Goal: Information Seeking & Learning: Learn about a topic

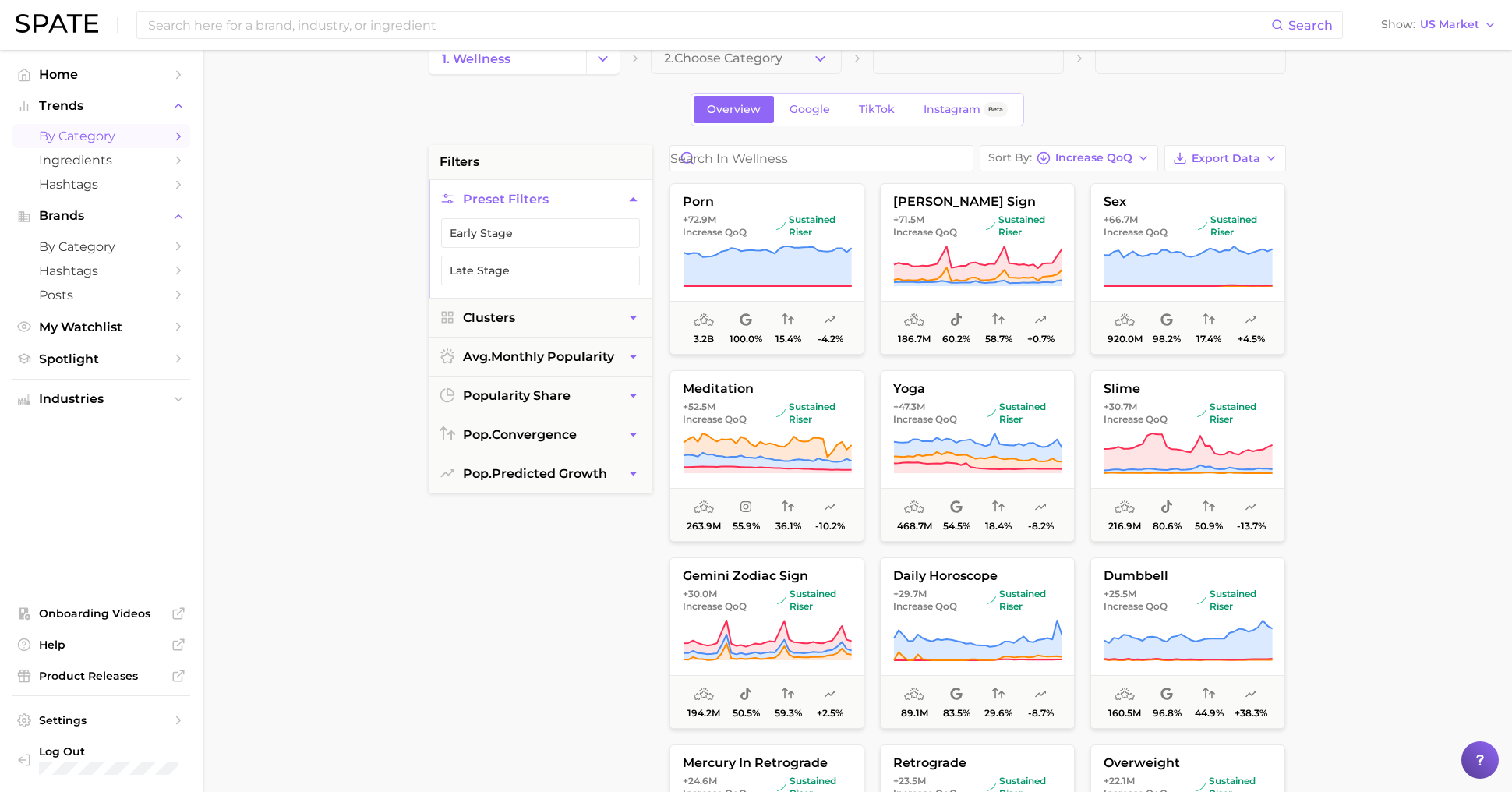
scroll to position [320, 0]
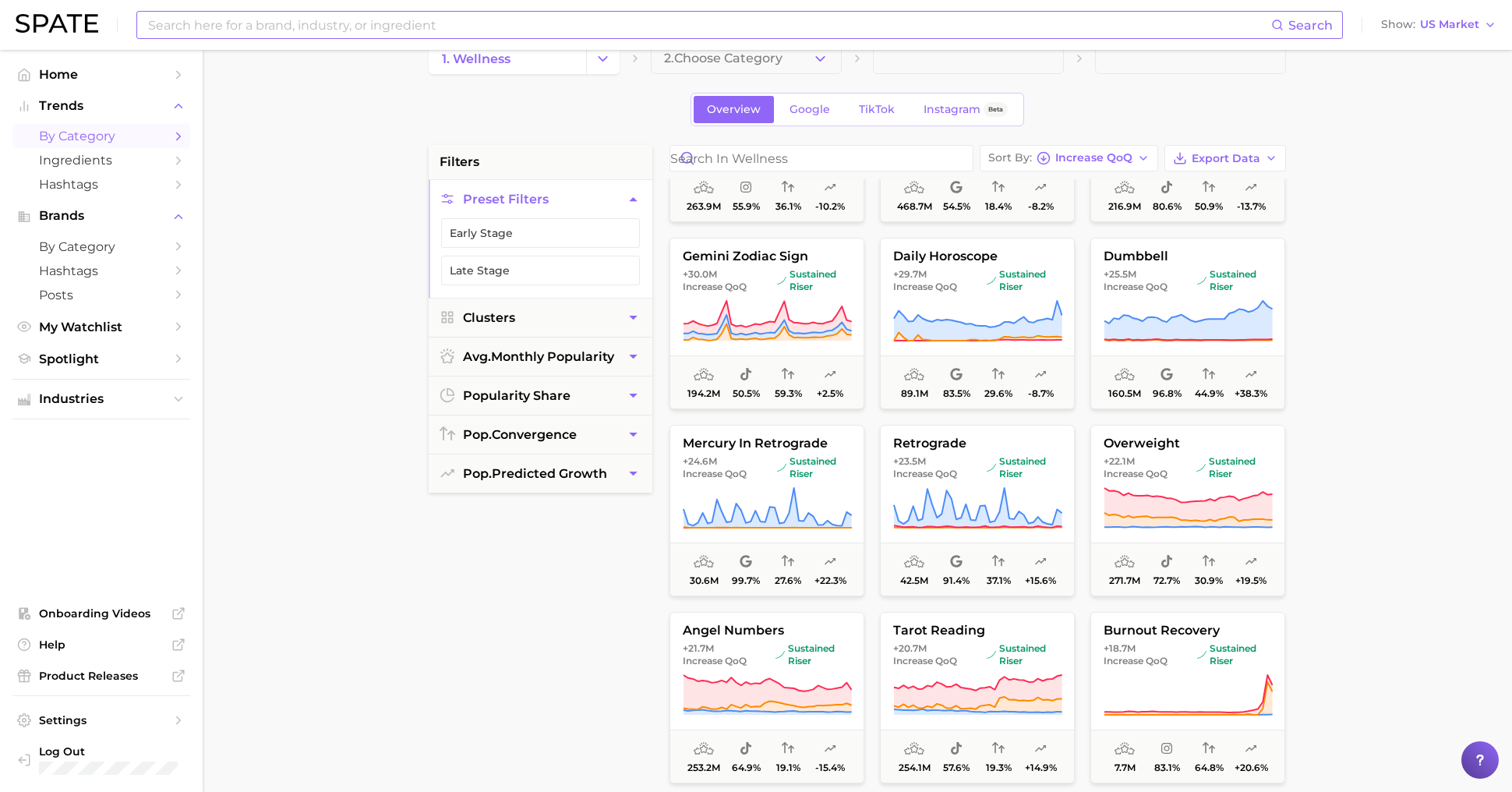
click at [460, 26] on input at bounding box center [709, 25] width 1125 height 27
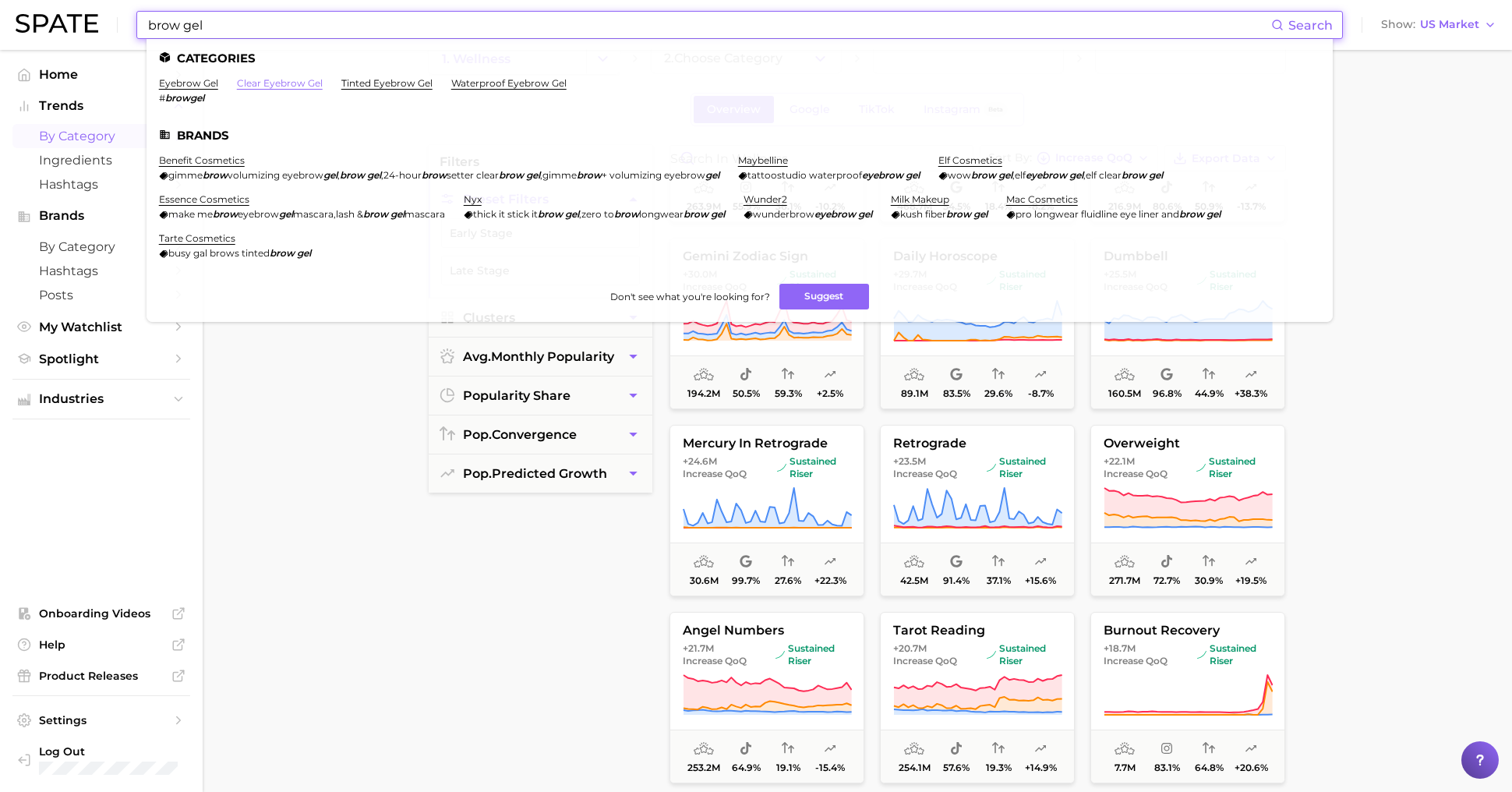
type input "brow gel"
click at [263, 83] on link "clear eyebrow gel" at bounding box center [280, 83] width 85 height 11
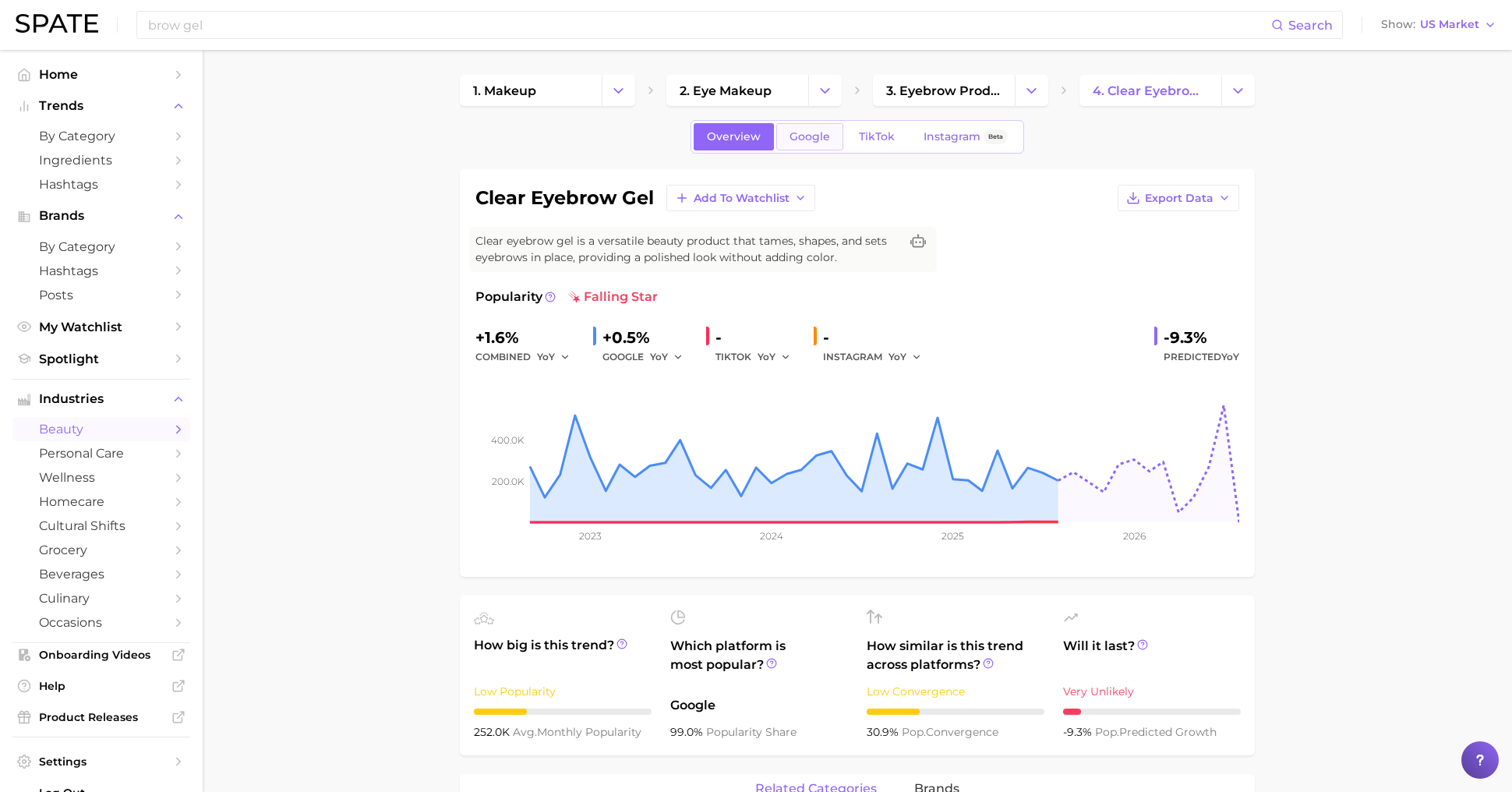
click at [805, 138] on span "Google" at bounding box center [809, 137] width 41 height 13
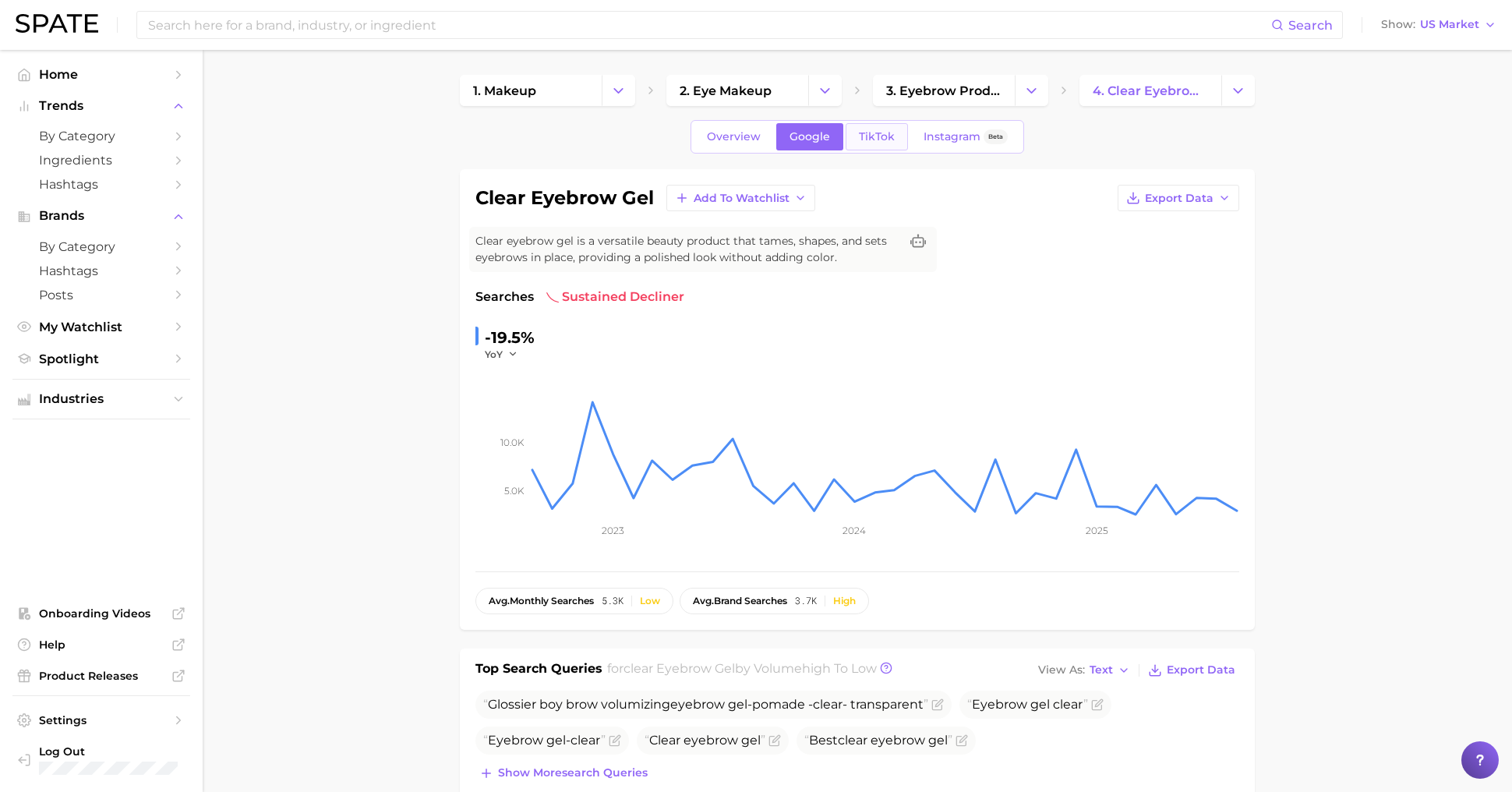
click at [852, 138] on link "TikTok" at bounding box center [876, 137] width 63 height 28
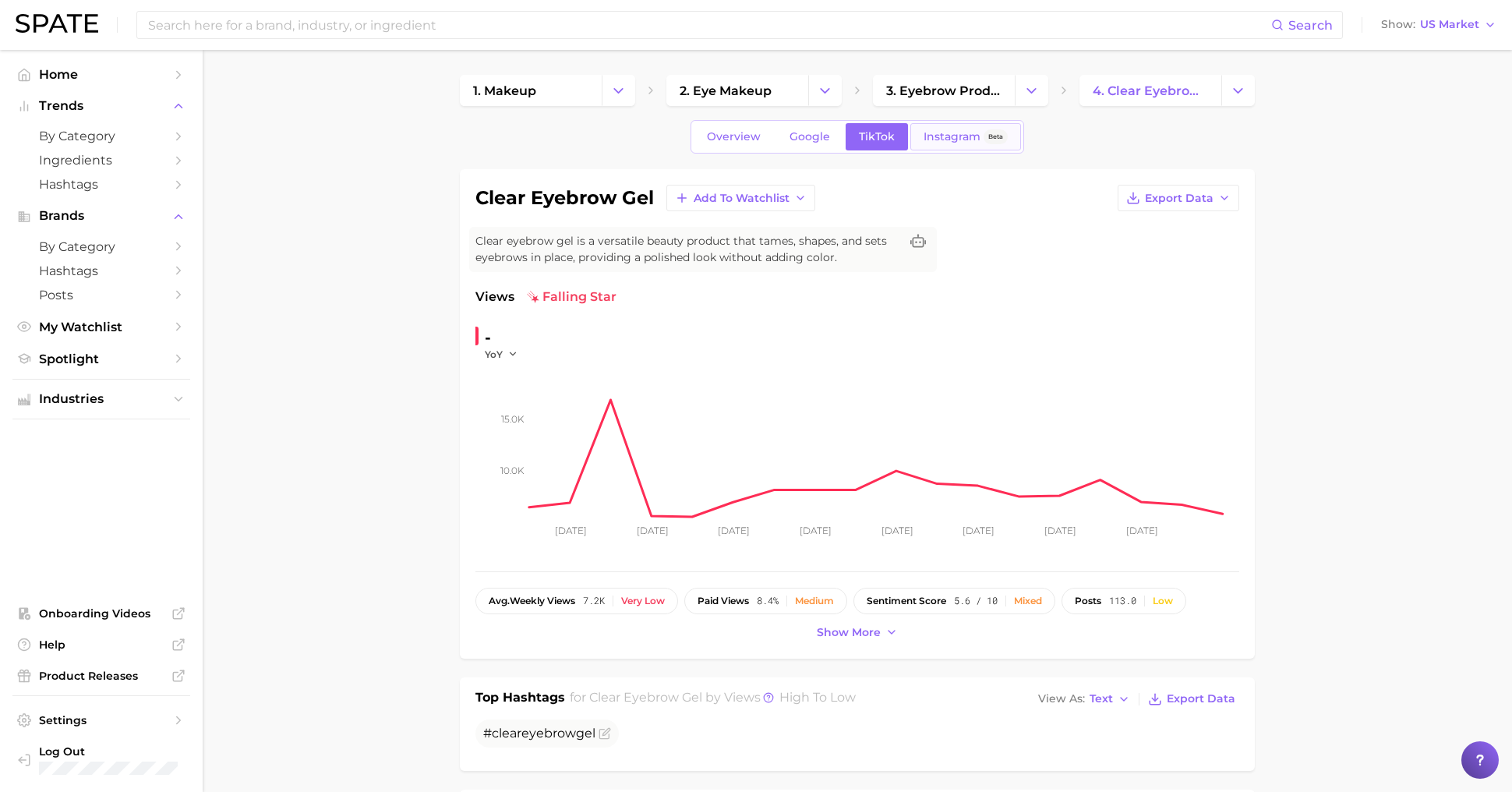
click at [948, 137] on span "Instagram" at bounding box center [952, 137] width 57 height 13
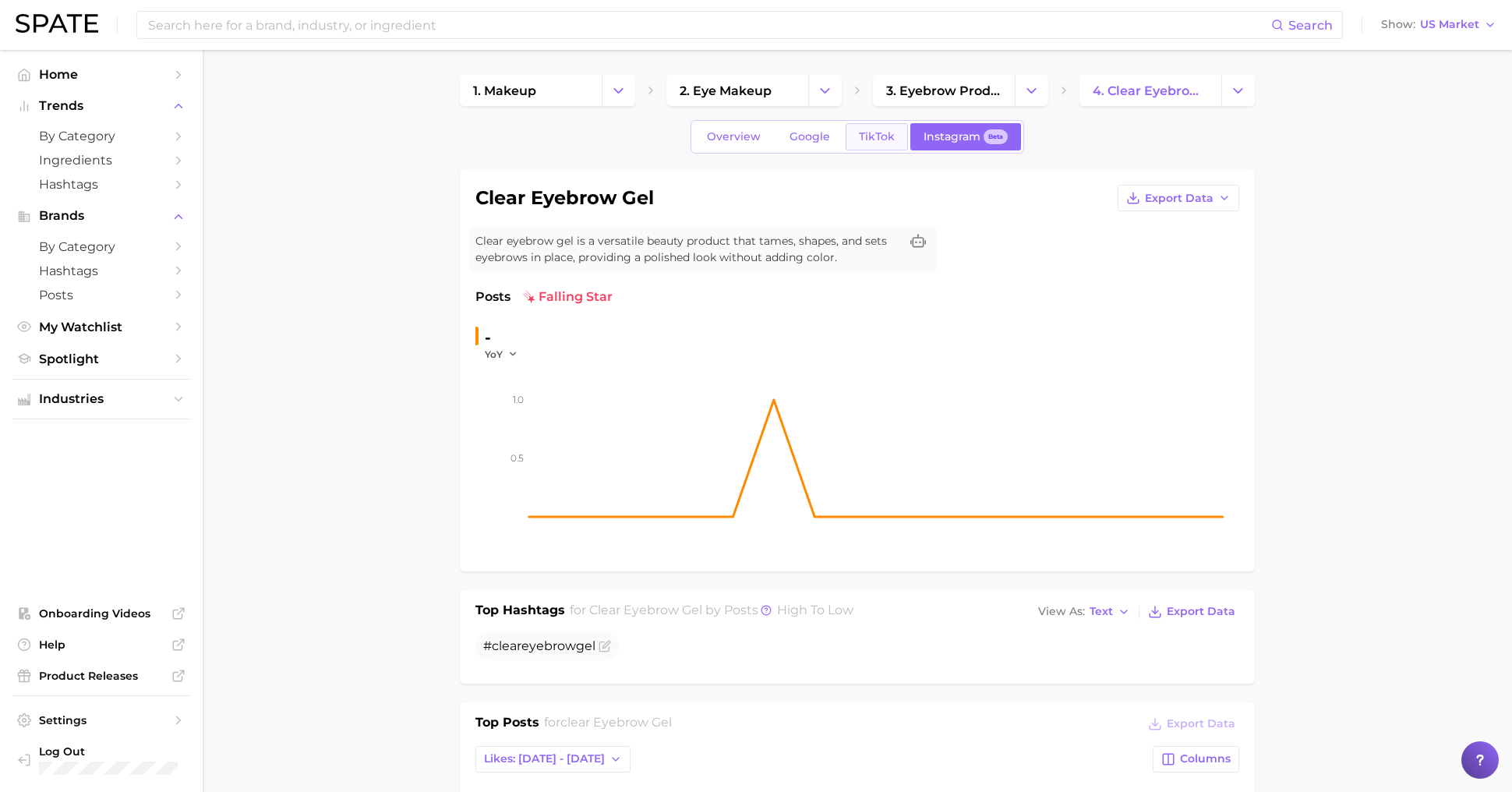
click at [873, 132] on span "TikTok" at bounding box center [876, 137] width 36 height 13
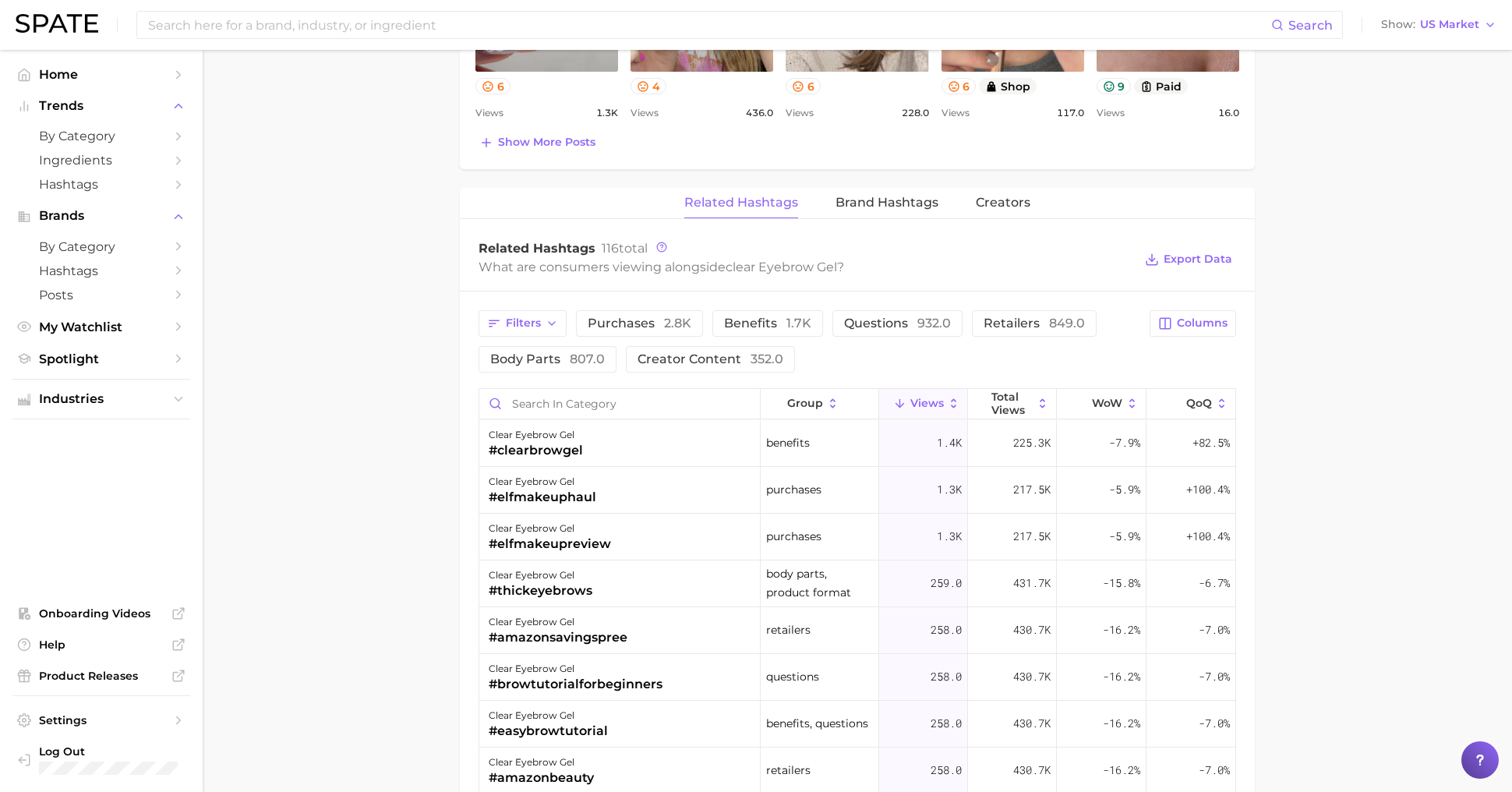
scroll to position [1052, 0]
click at [1189, 442] on div "+82.5%" at bounding box center [1191, 441] width 89 height 46
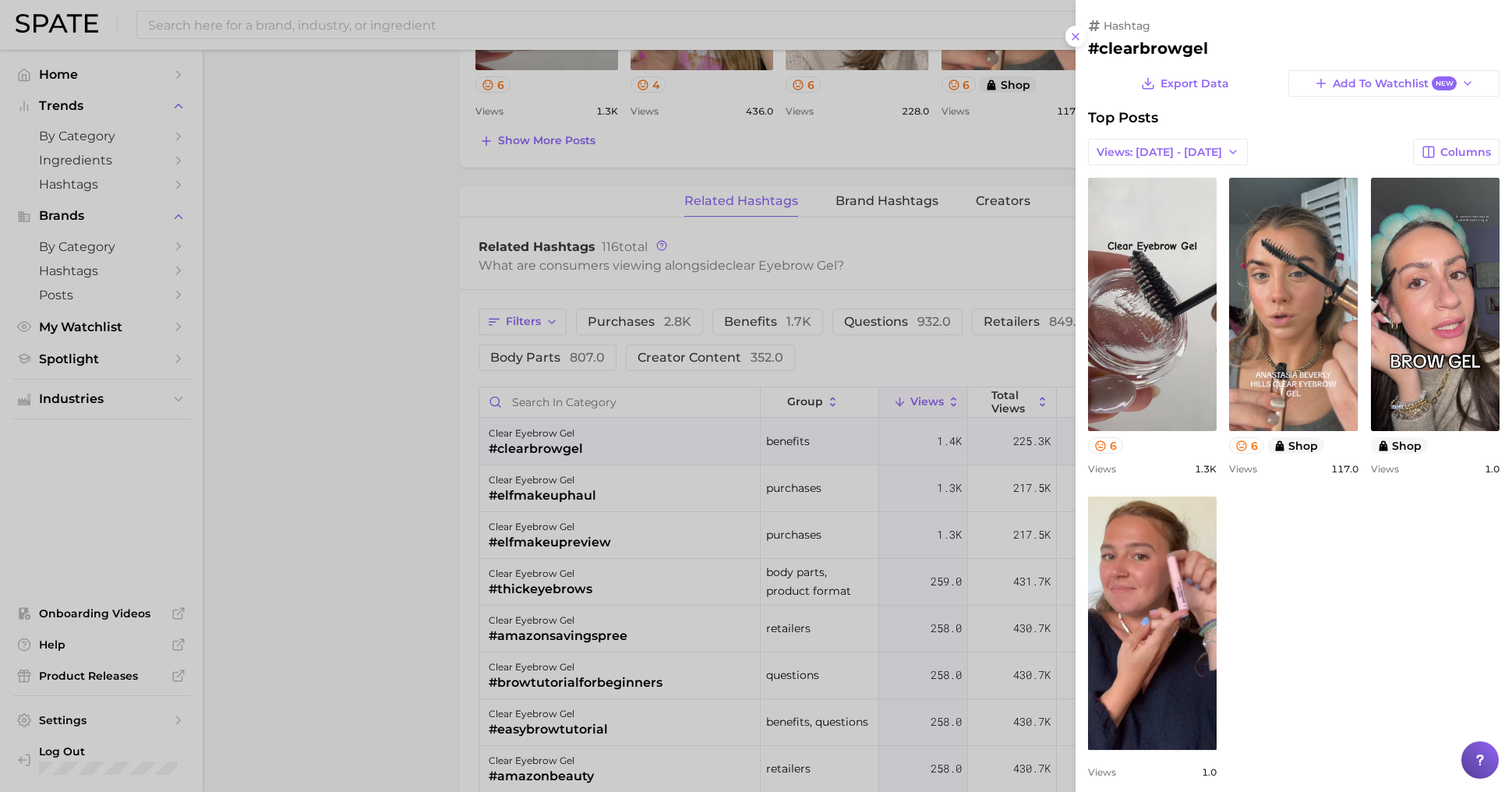
scroll to position [0, 0]
click at [848, 555] on div at bounding box center [756, 396] width 1512 height 792
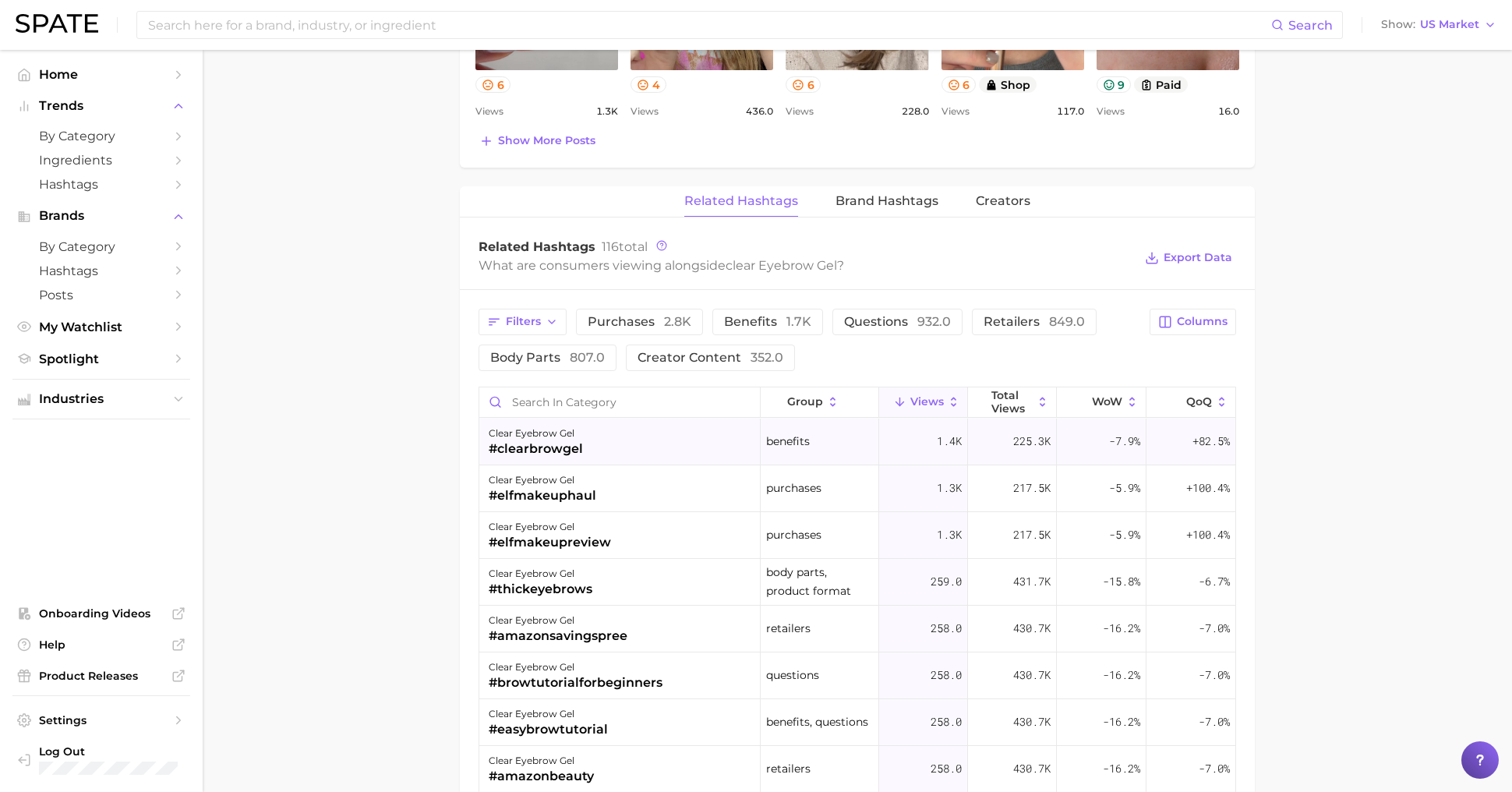
click at [1178, 445] on div "+82.5%" at bounding box center [1191, 441] width 89 height 46
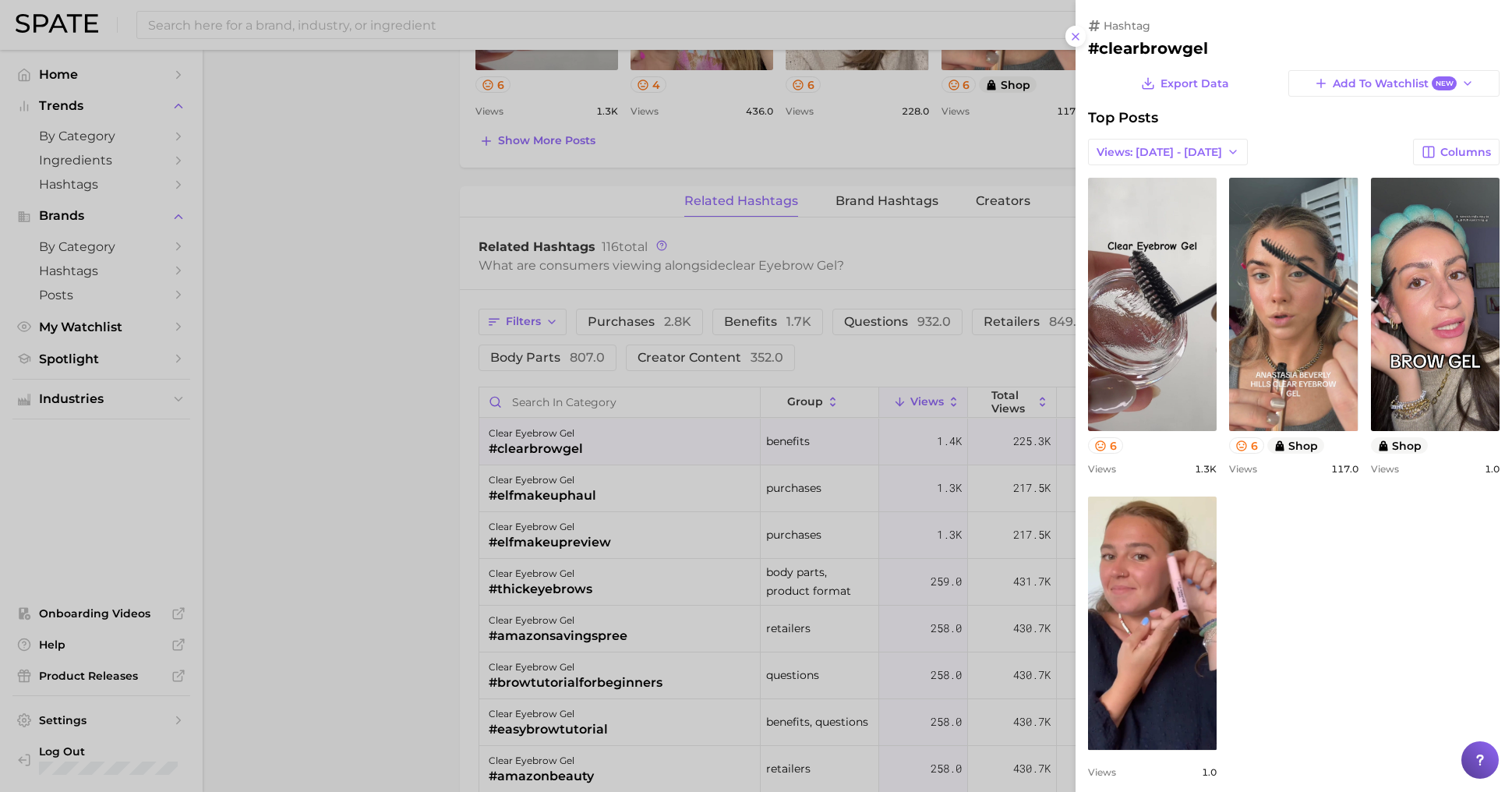
click at [802, 488] on div at bounding box center [756, 396] width 1512 height 792
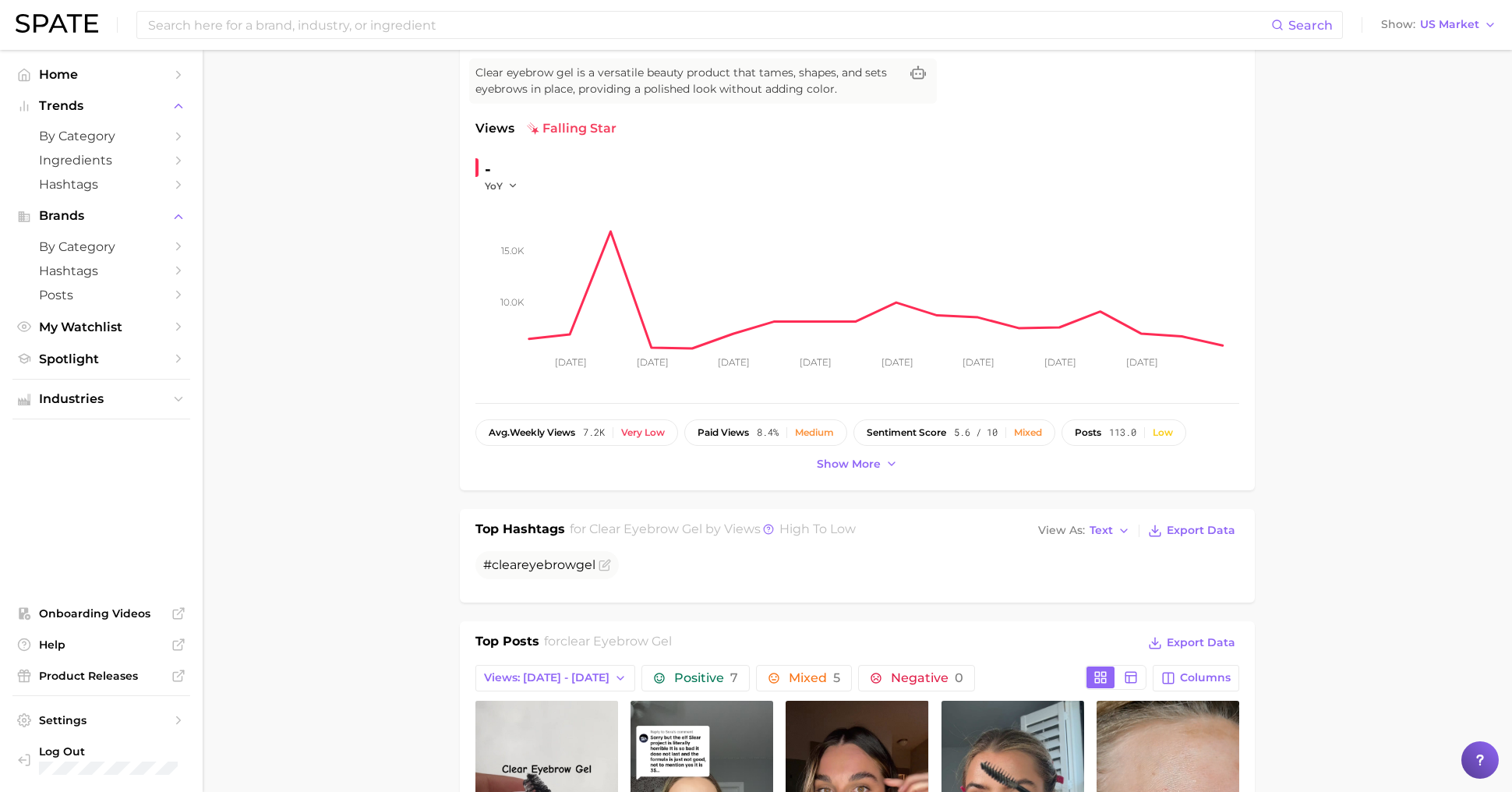
scroll to position [72, 0]
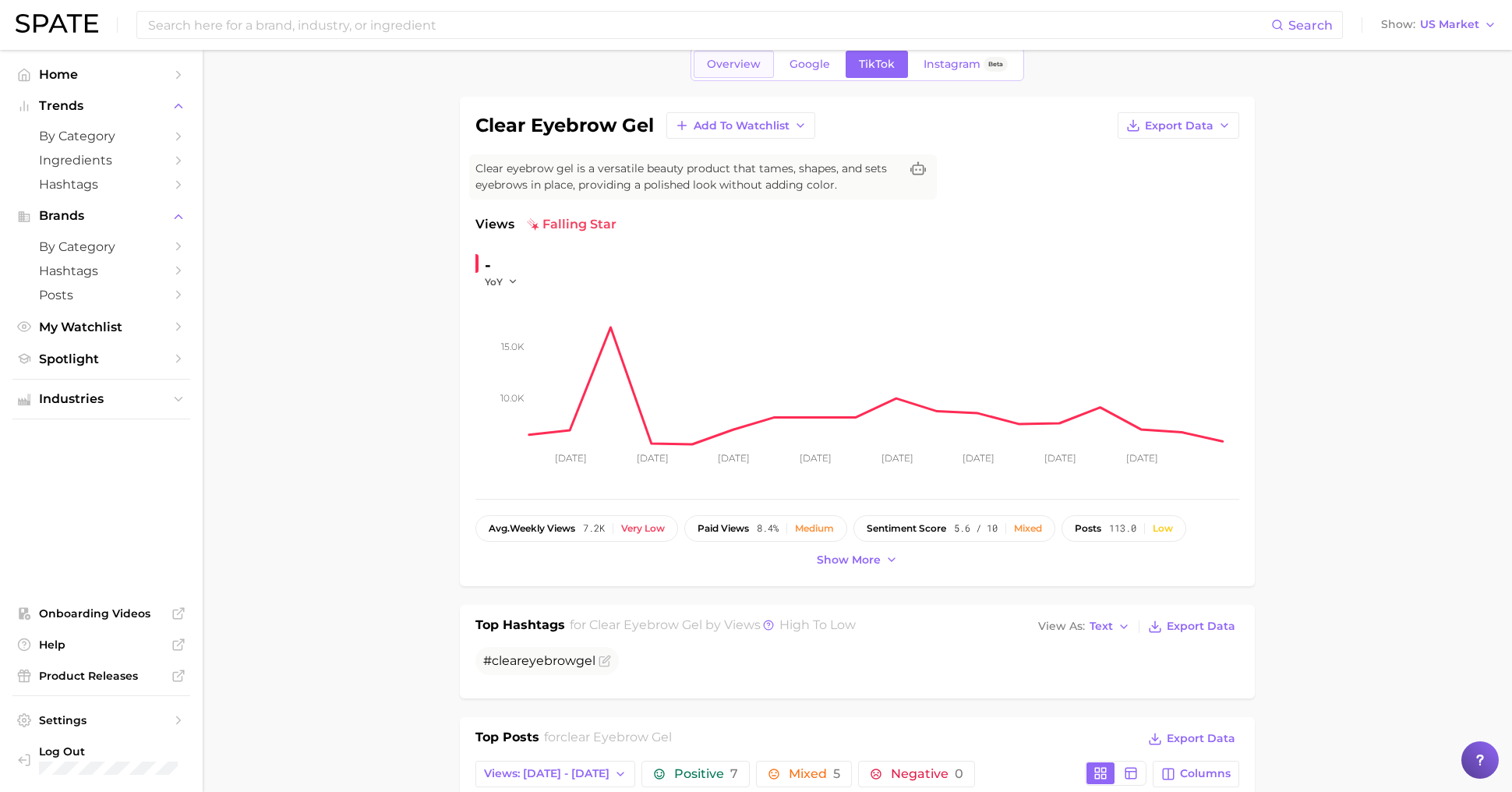
click at [707, 68] on link "Overview" at bounding box center [733, 64] width 81 height 28
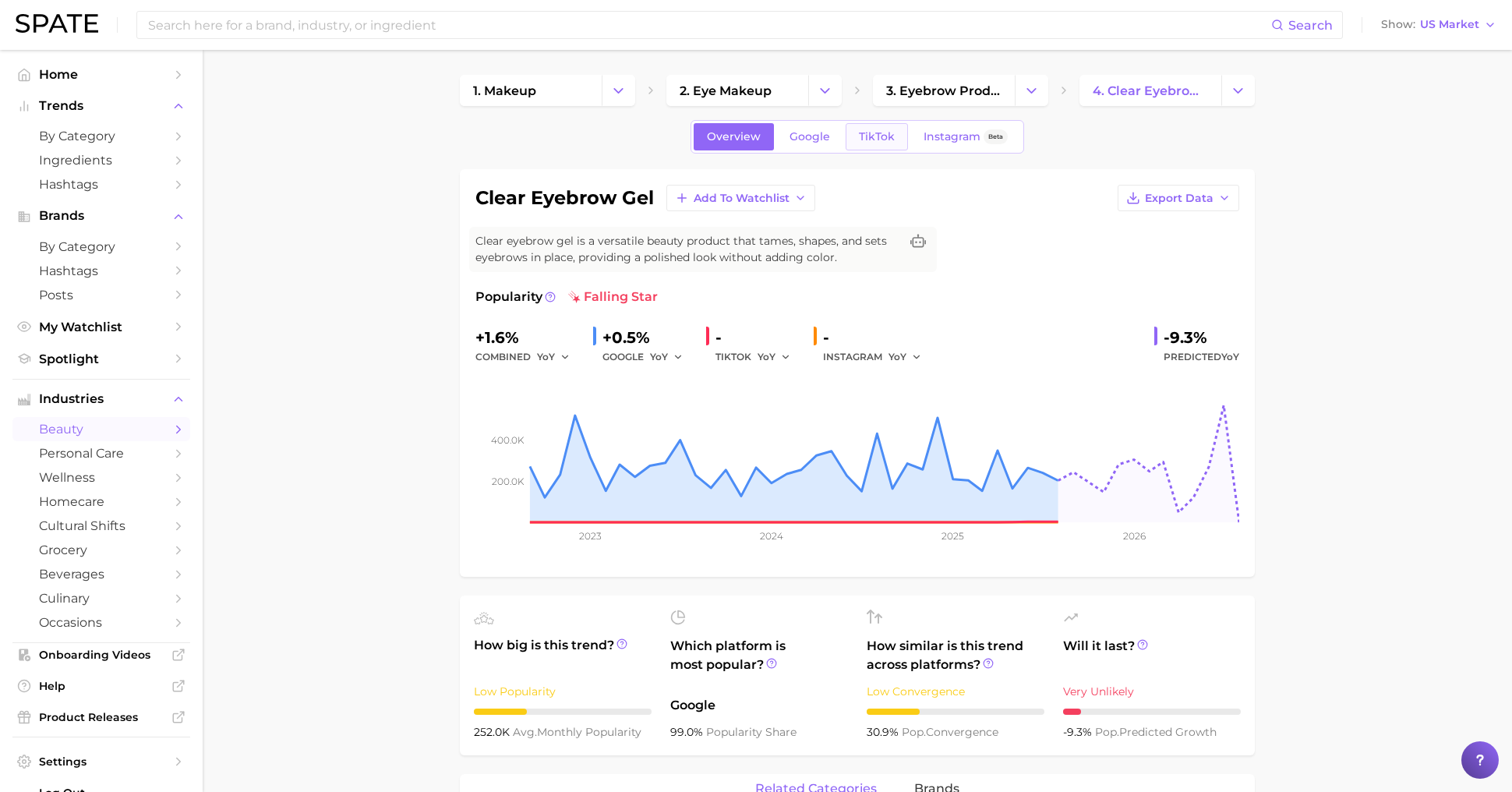
click at [867, 142] on link "TikTok" at bounding box center [876, 137] width 63 height 28
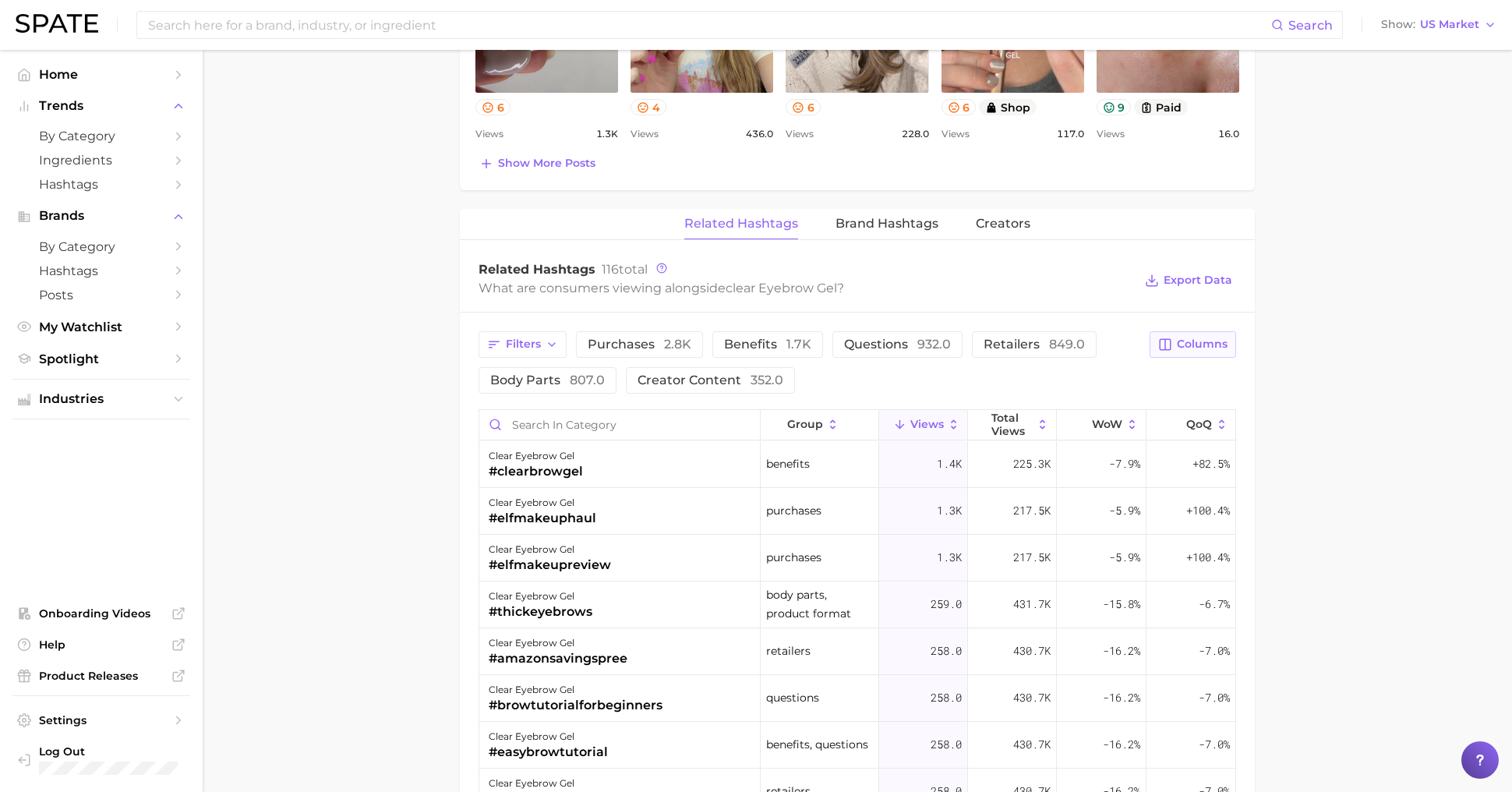
click at [1196, 343] on span "Columns" at bounding box center [1202, 344] width 50 height 13
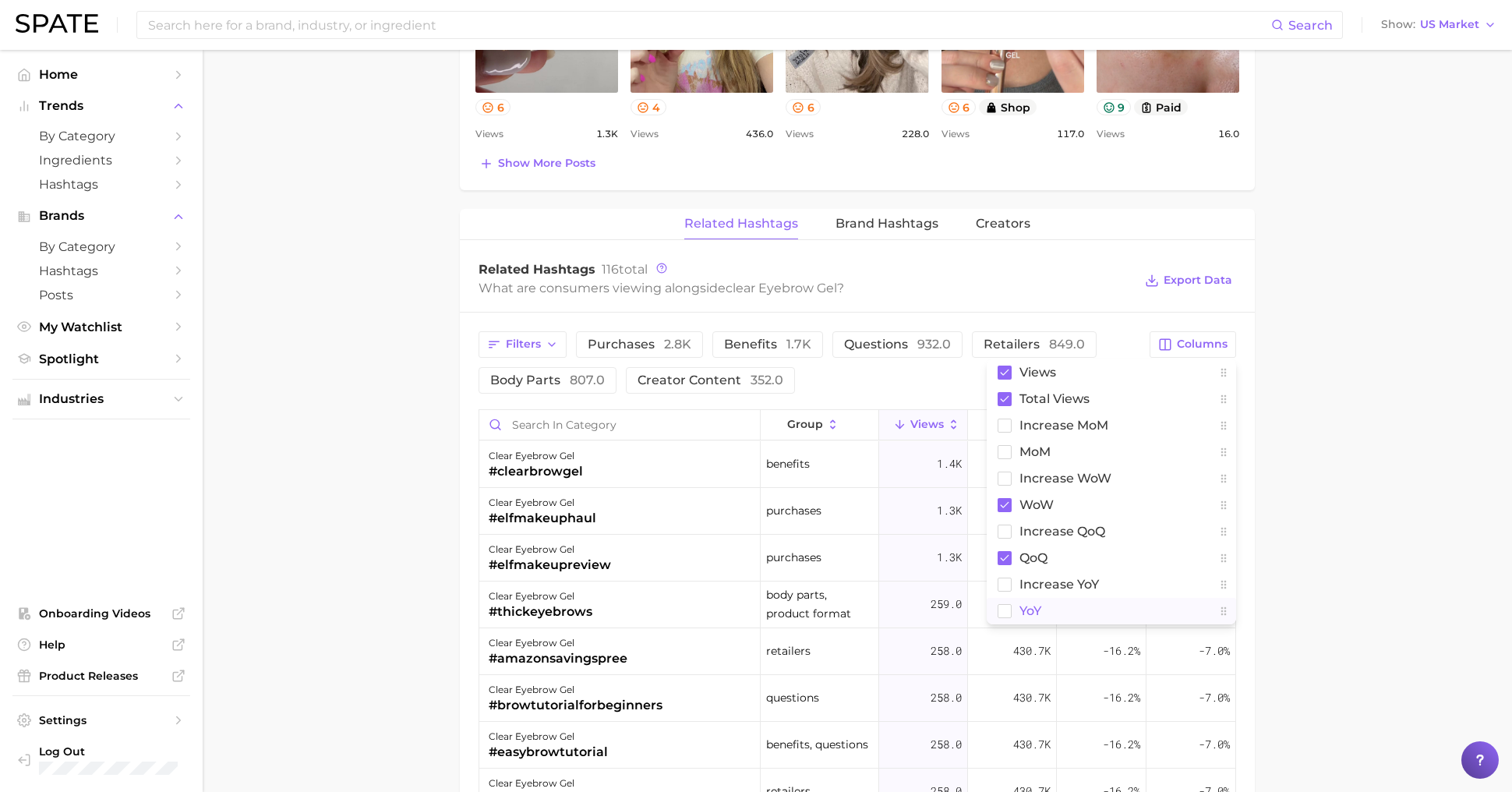
click at [1095, 598] on button "YoY" at bounding box center [1111, 611] width 249 height 27
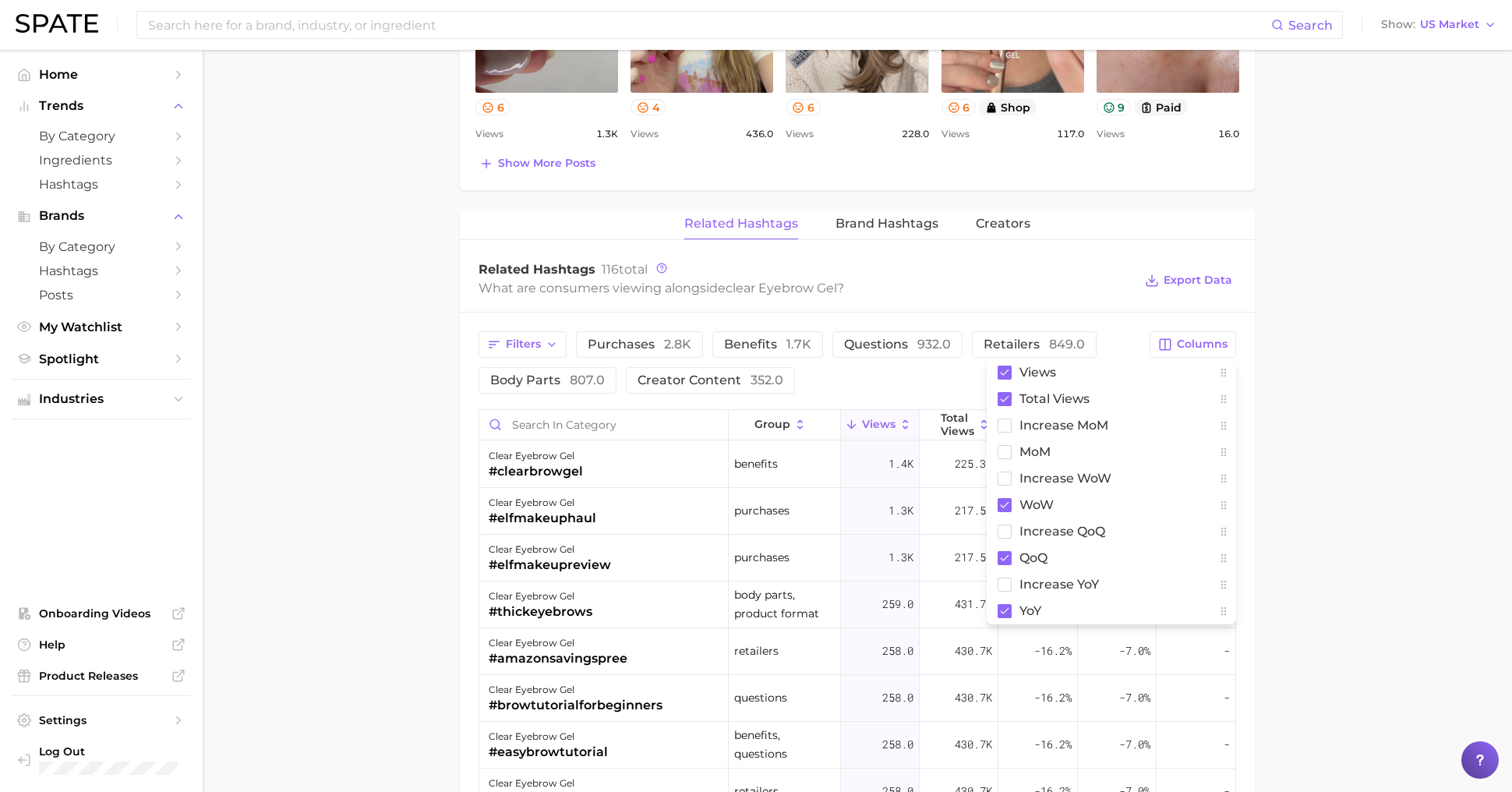
click at [1305, 542] on main "1. makeup 2. eye makeup 3. eyebrow products 4. clear eyebrow gel Overview Googl…" at bounding box center [857, 158] width 1309 height 2277
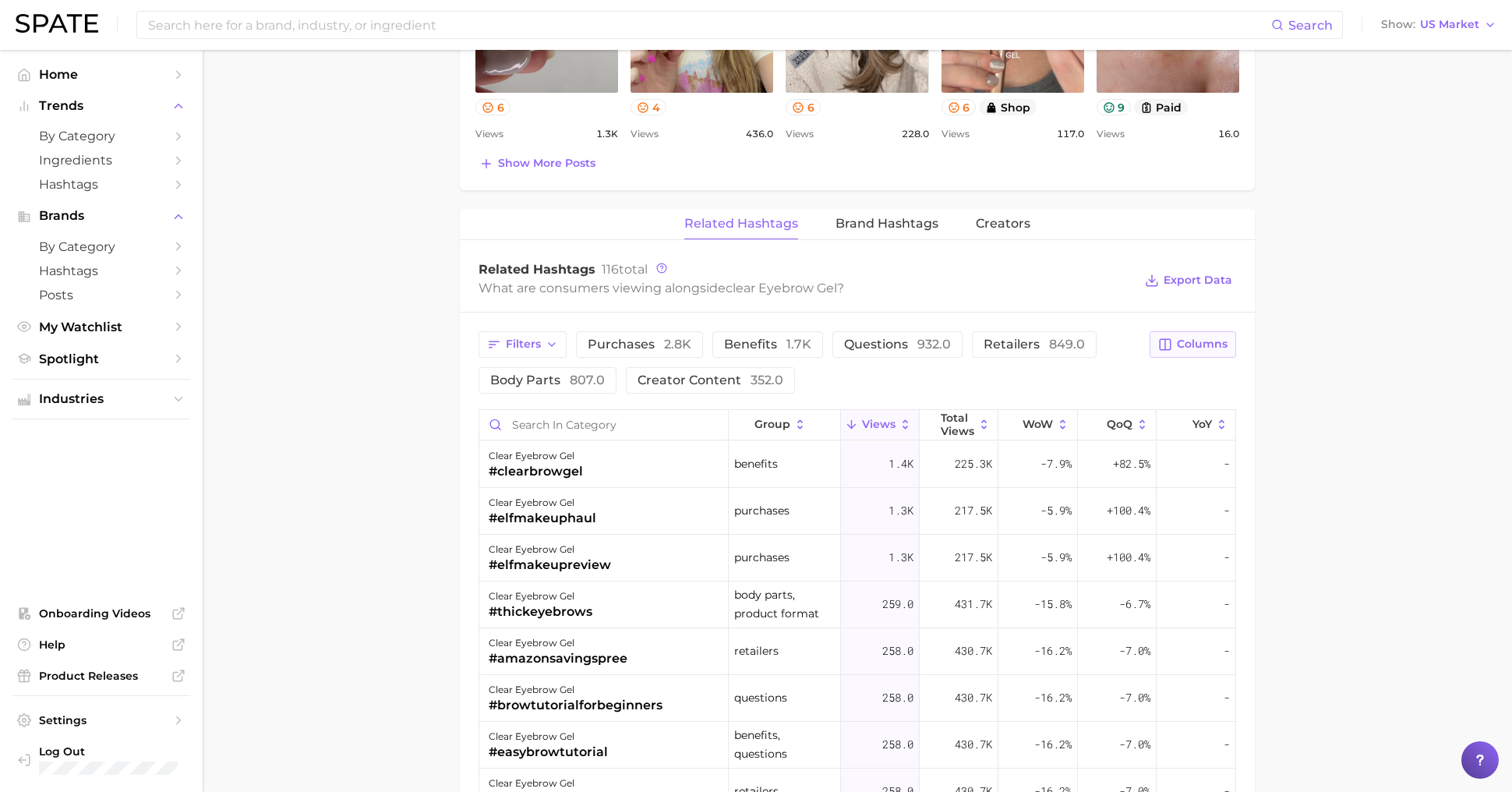
click at [1207, 338] on span "Columns" at bounding box center [1202, 344] width 50 height 13
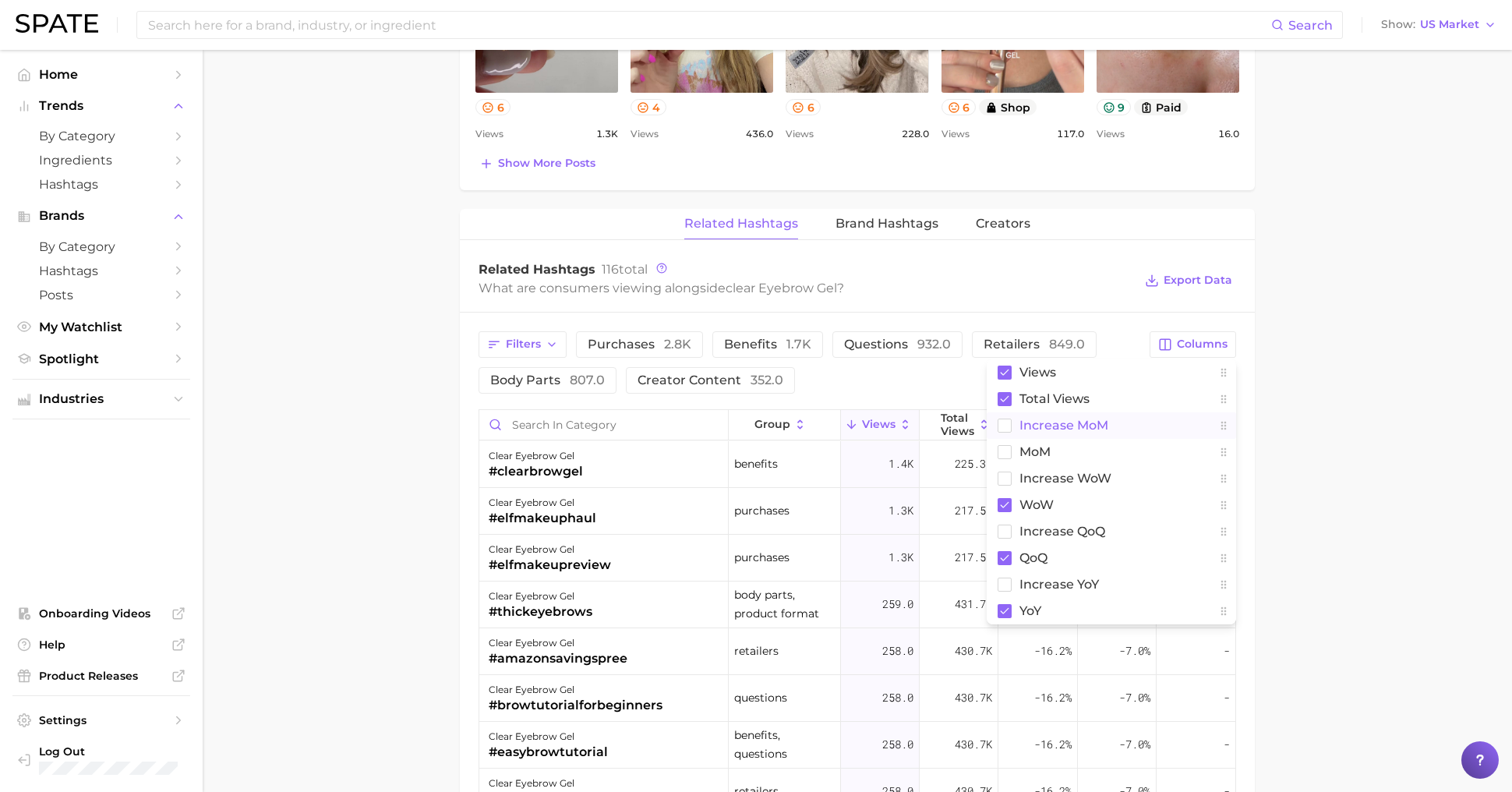
click at [1095, 421] on span "increase MoM" at bounding box center [1064, 425] width 89 height 13
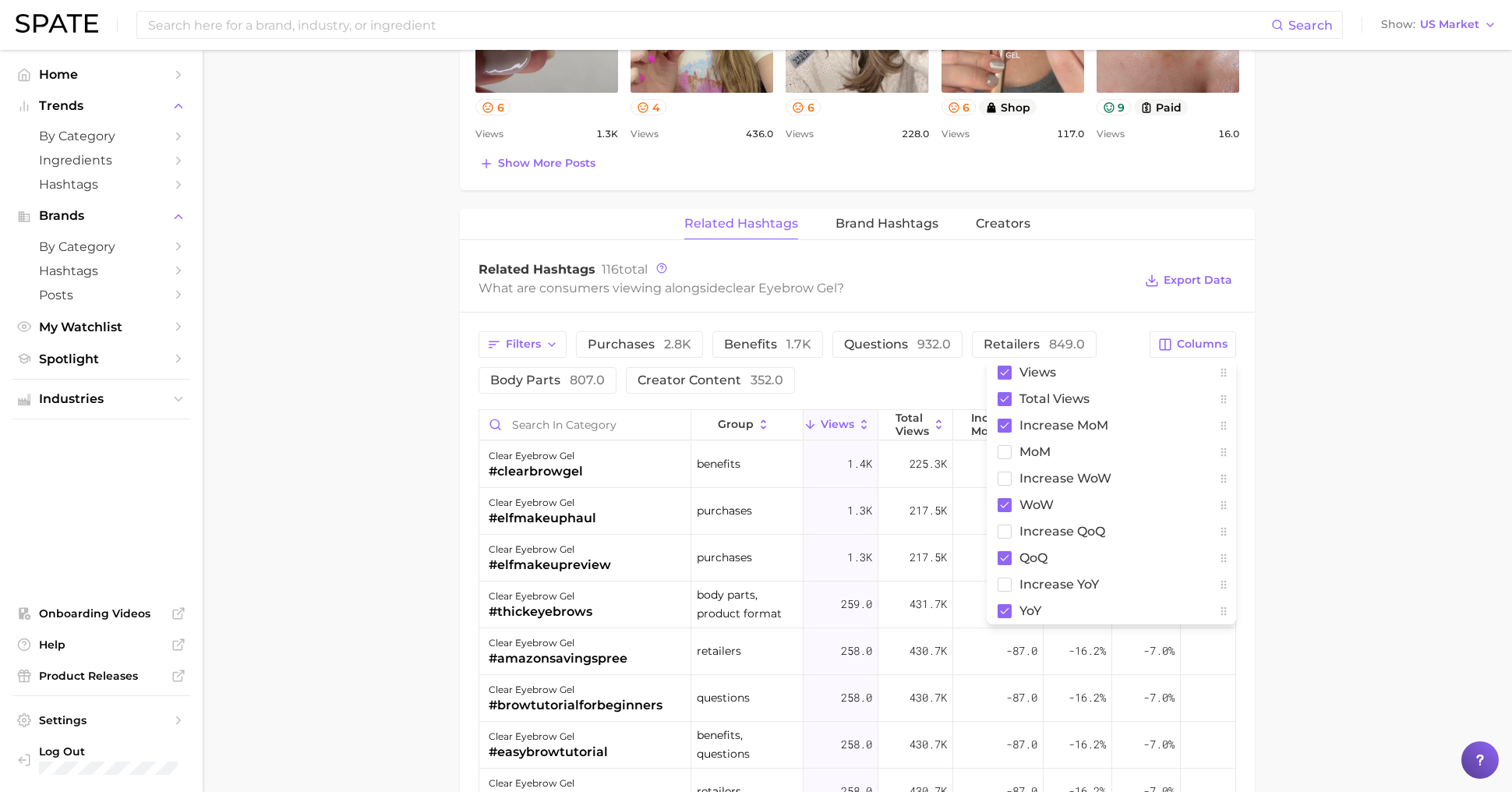
click at [1395, 607] on main "1. makeup 2. eye makeup 3. eyebrow products 4. clear eyebrow gel Overview Googl…" at bounding box center [857, 158] width 1309 height 2277
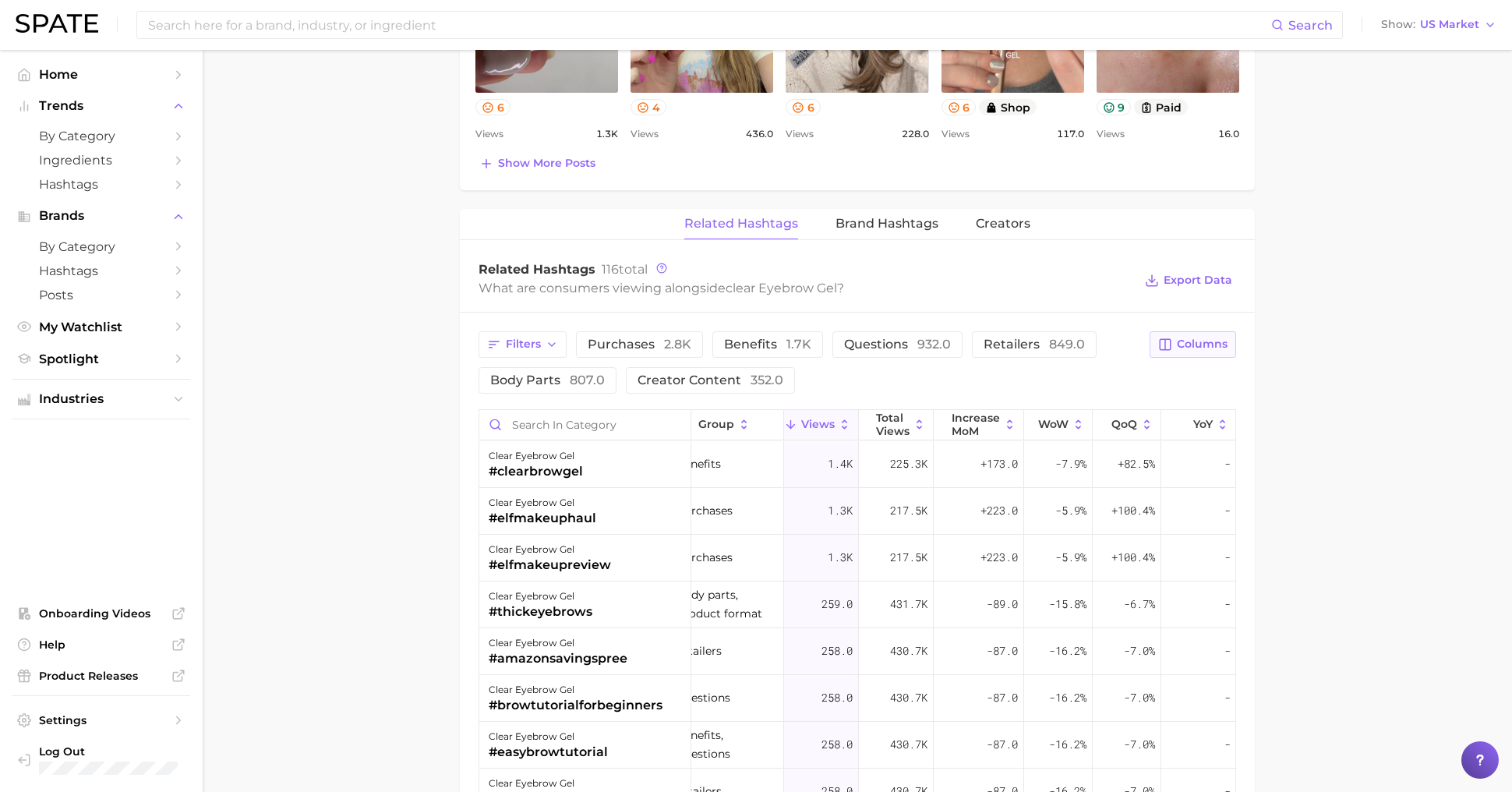
click at [1190, 338] on span "Columns" at bounding box center [1202, 344] width 50 height 13
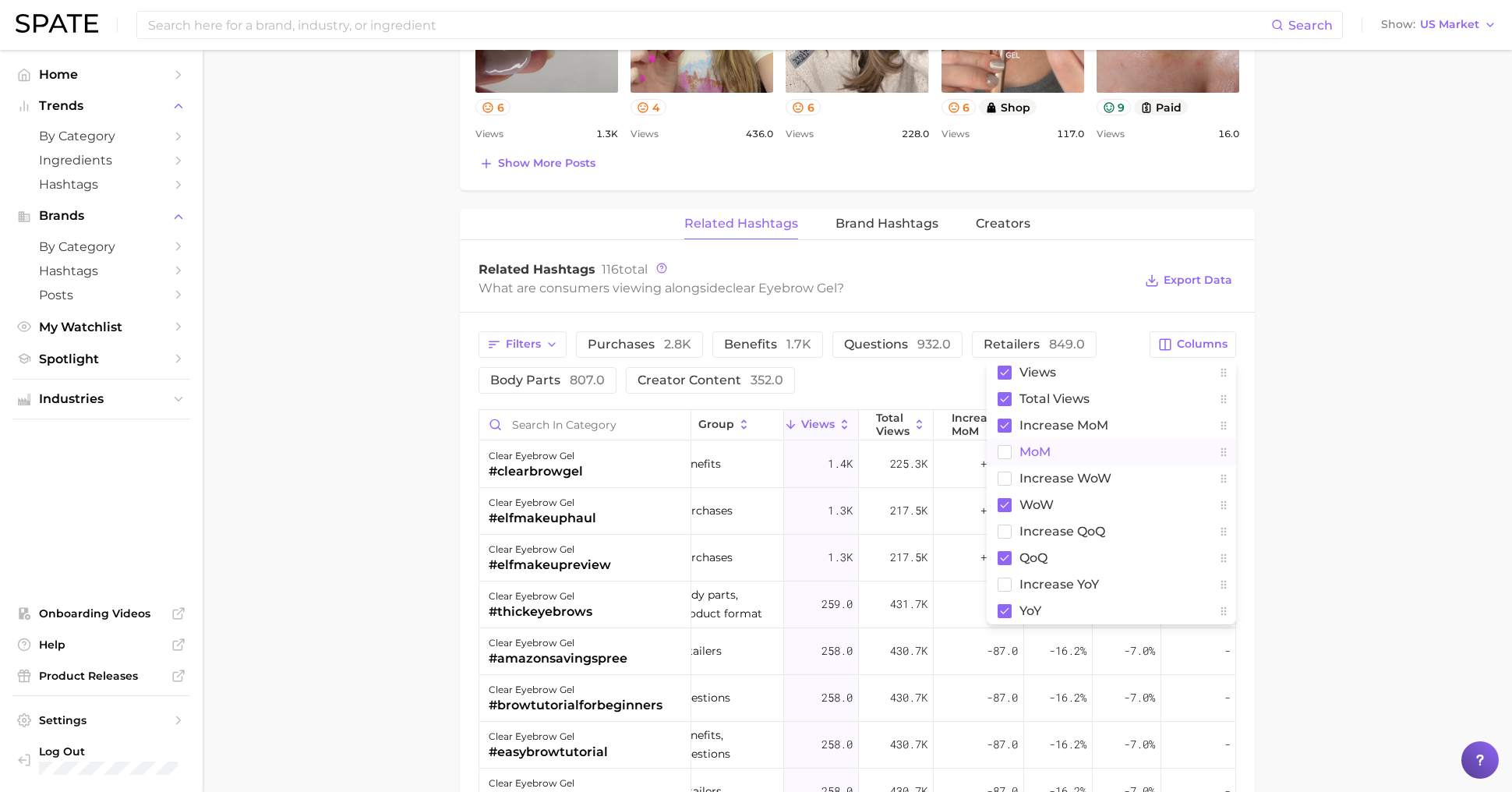
click at [1078, 443] on button "MoM" at bounding box center [1111, 452] width 249 height 27
click at [1335, 524] on main "1. makeup 2. eye makeup 3. eyebrow products 4. clear eyebrow gel Overview Googl…" at bounding box center [857, 158] width 1309 height 2277
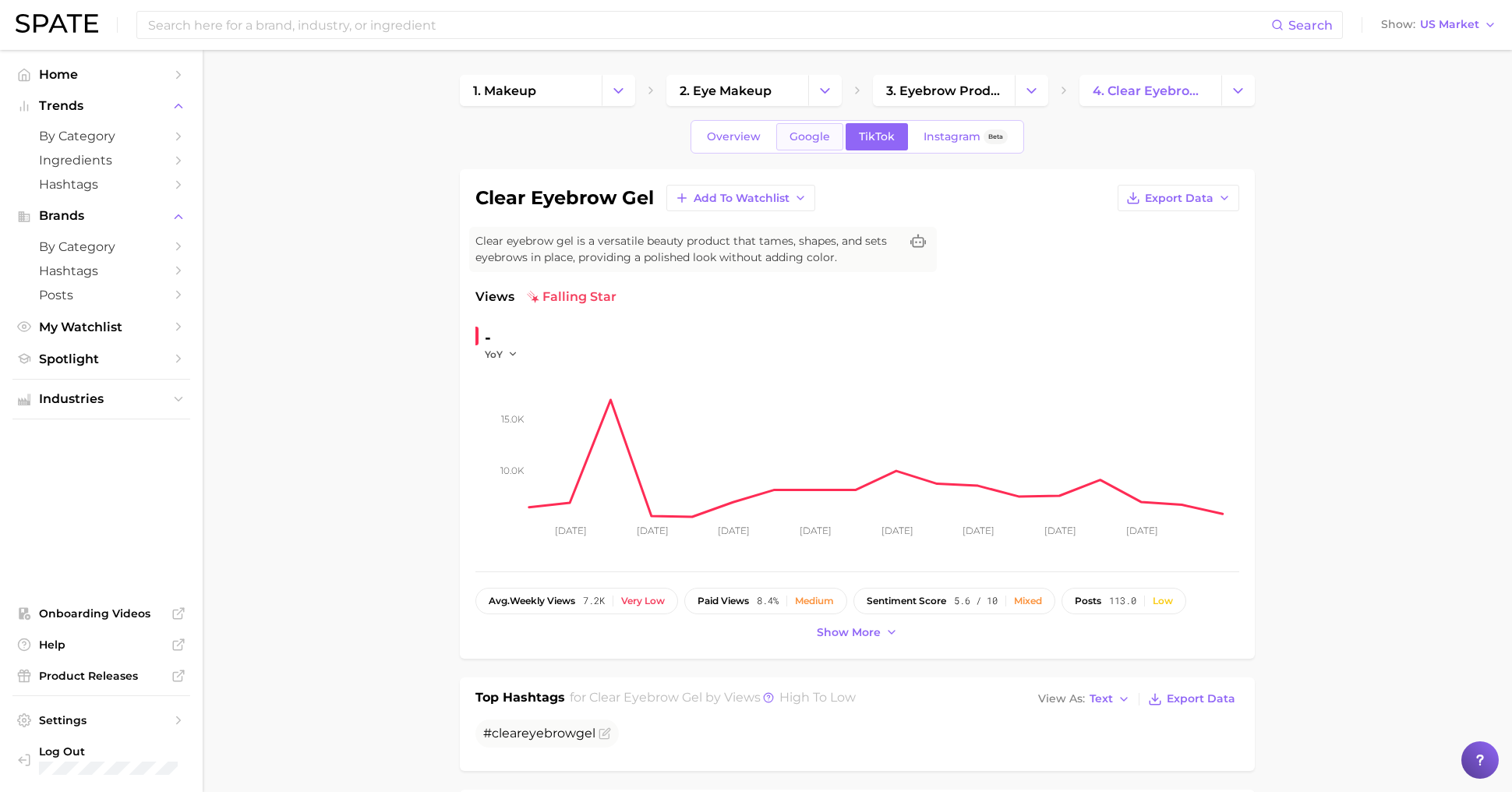
click at [807, 124] on link "Google" at bounding box center [809, 137] width 67 height 28
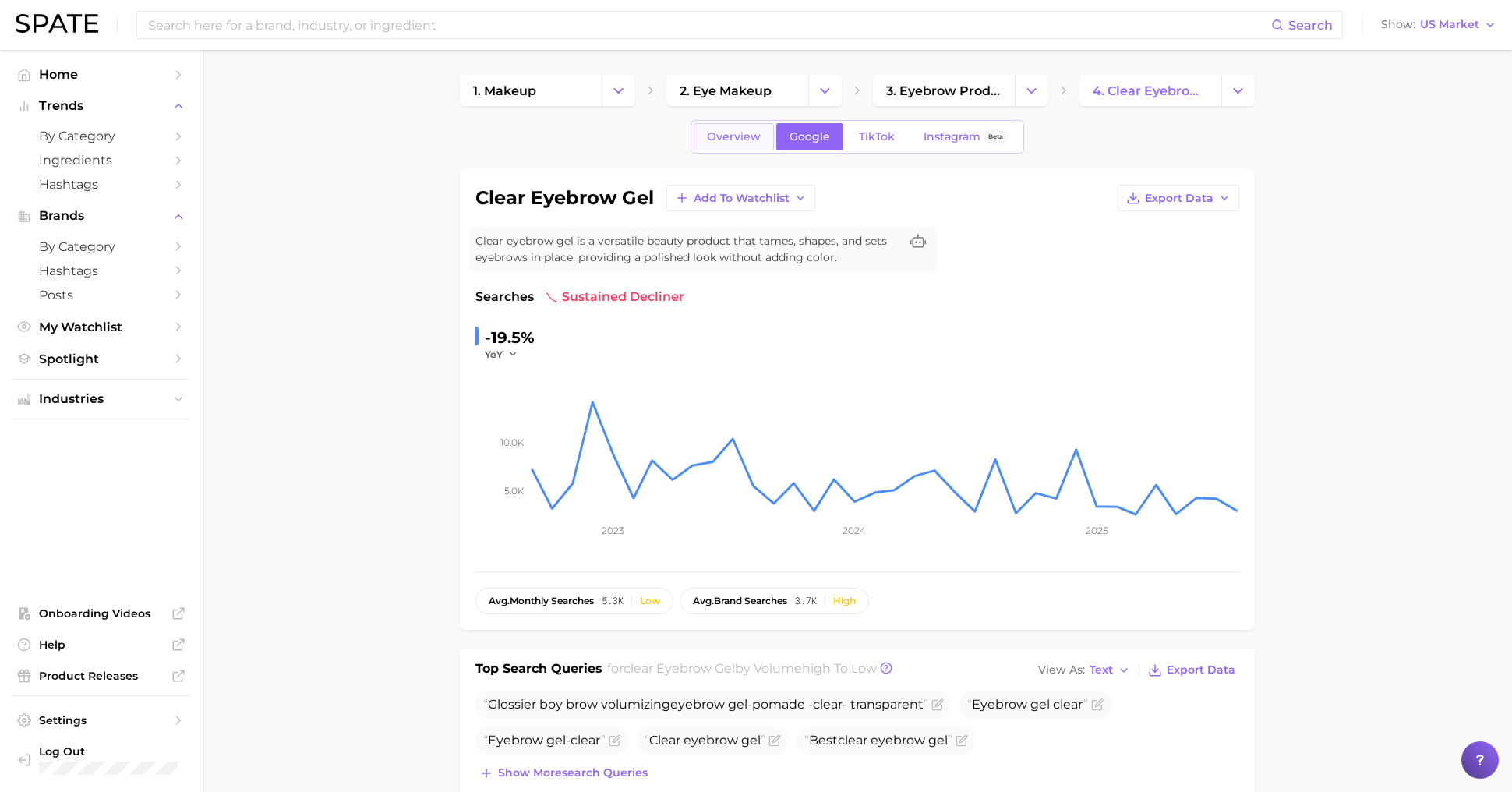
click at [756, 141] on span "Overview" at bounding box center [733, 137] width 54 height 13
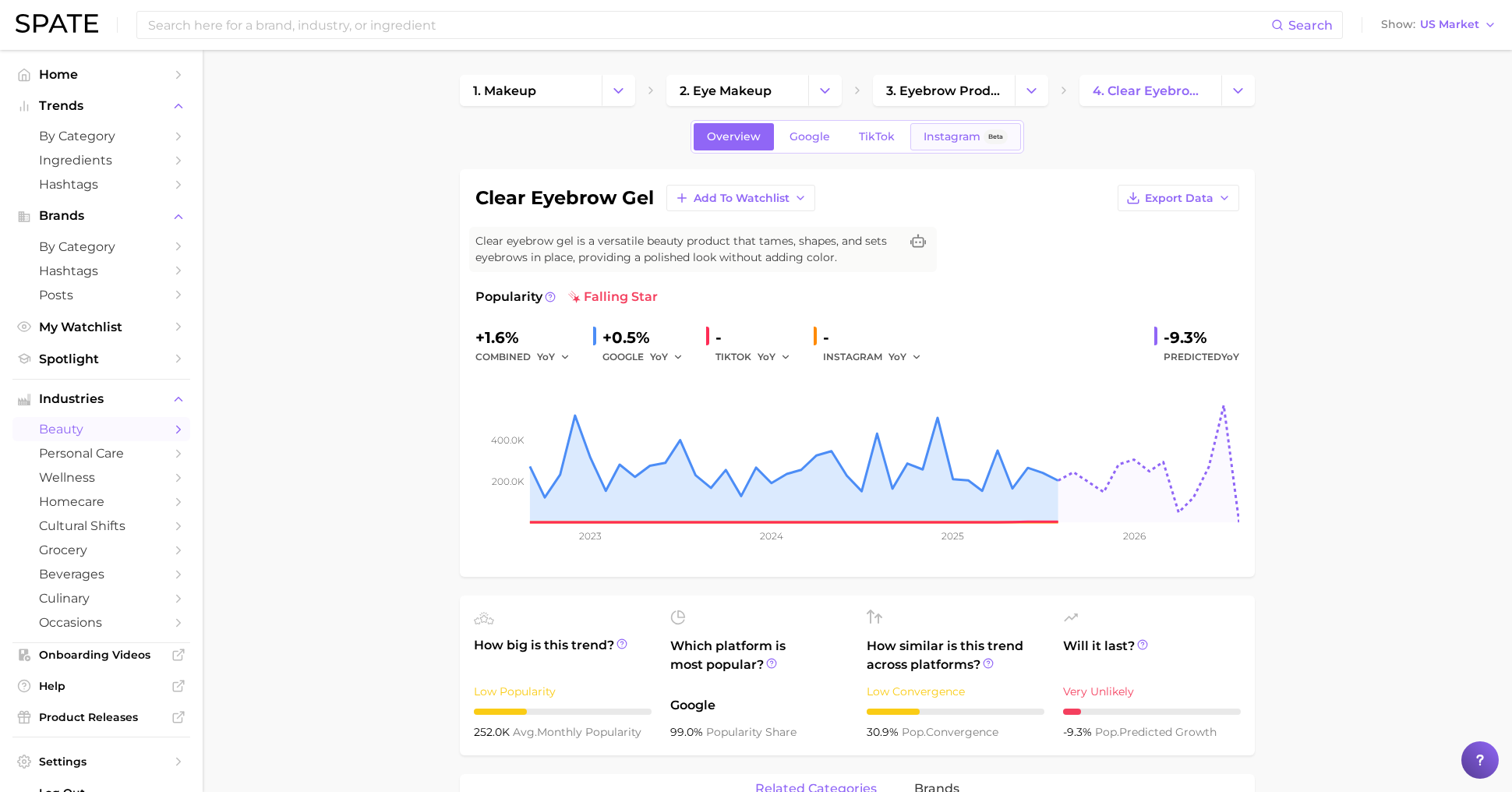
click at [977, 135] on span "Instagram" at bounding box center [952, 137] width 57 height 13
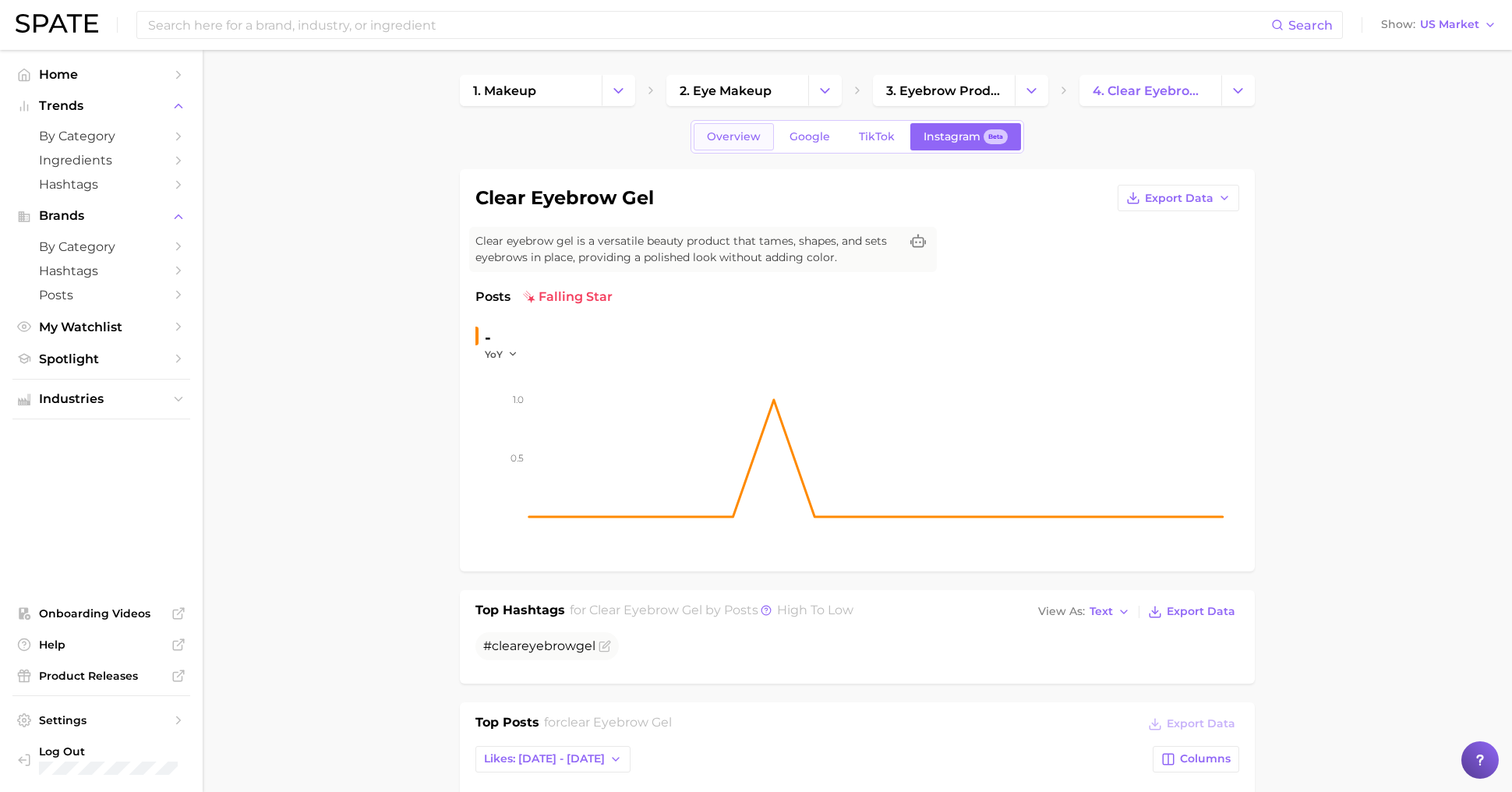
click at [735, 144] on link "Overview" at bounding box center [733, 137] width 81 height 28
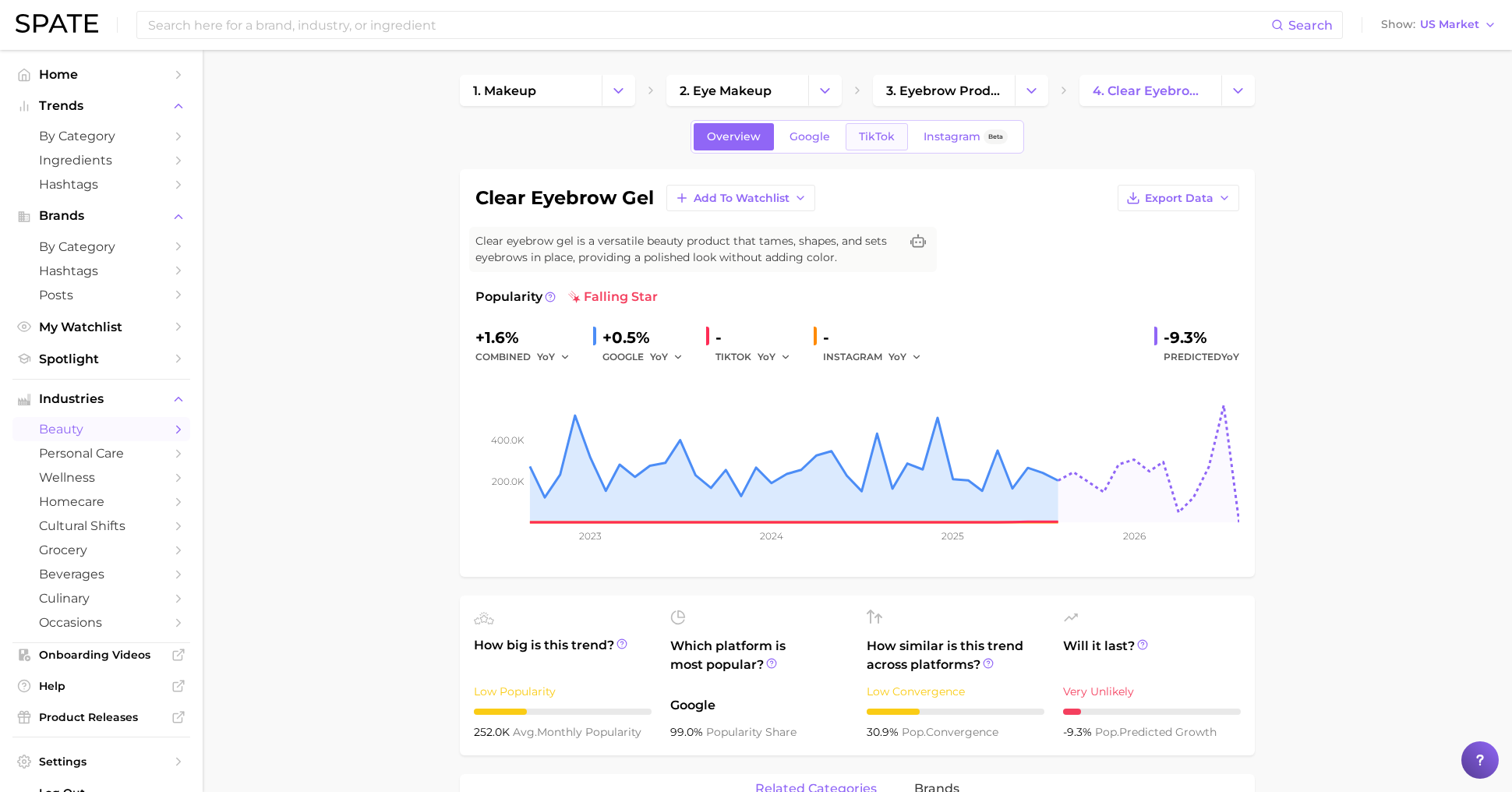
click at [880, 140] on span "TikTok" at bounding box center [876, 137] width 36 height 13
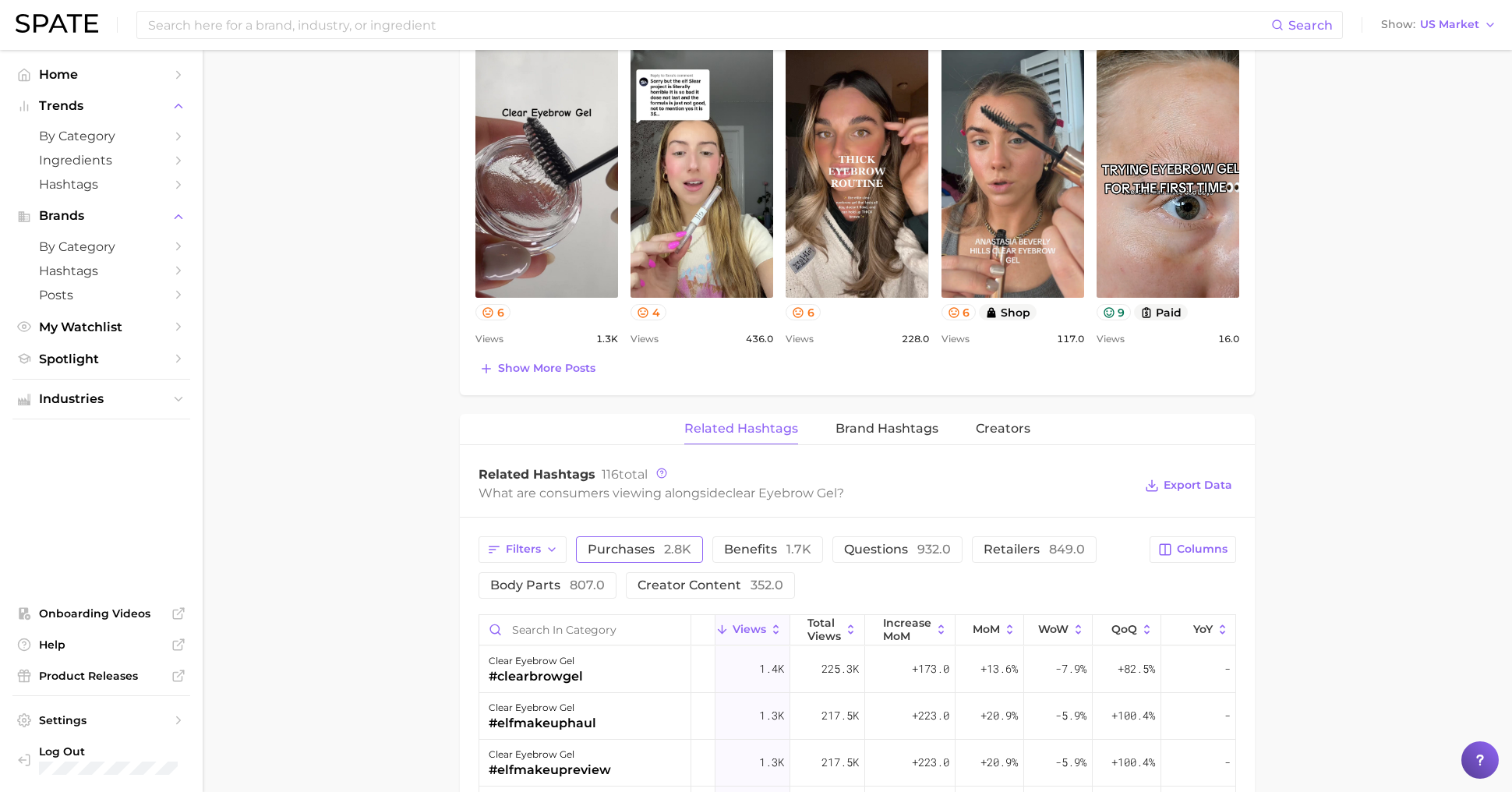
scroll to position [826, 0]
click at [601, 674] on div "clear eyebrow gel #clearbrowgel" at bounding box center [584, 667] width 212 height 46
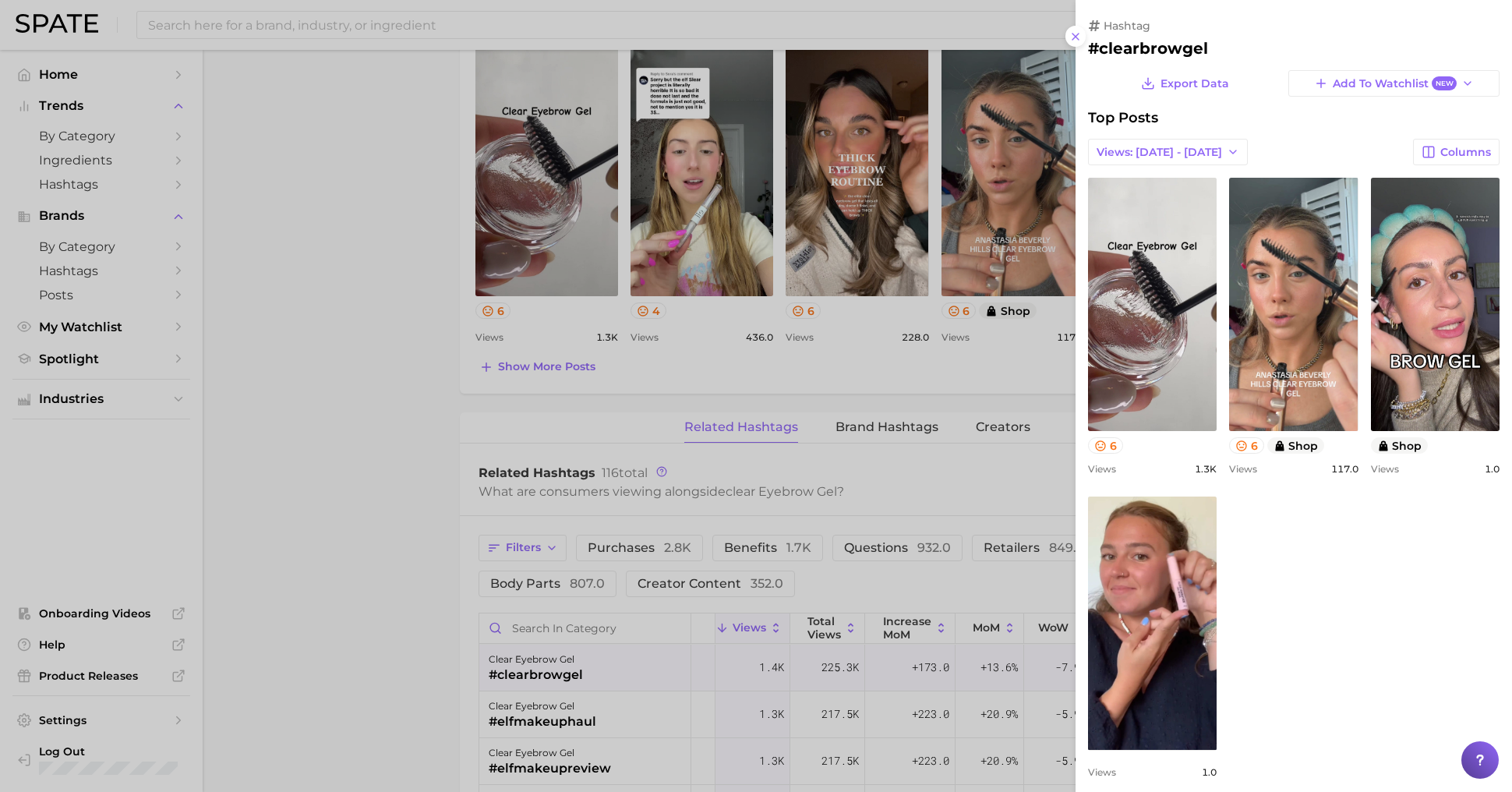
scroll to position [0, 0]
click at [762, 732] on div at bounding box center [756, 396] width 1512 height 792
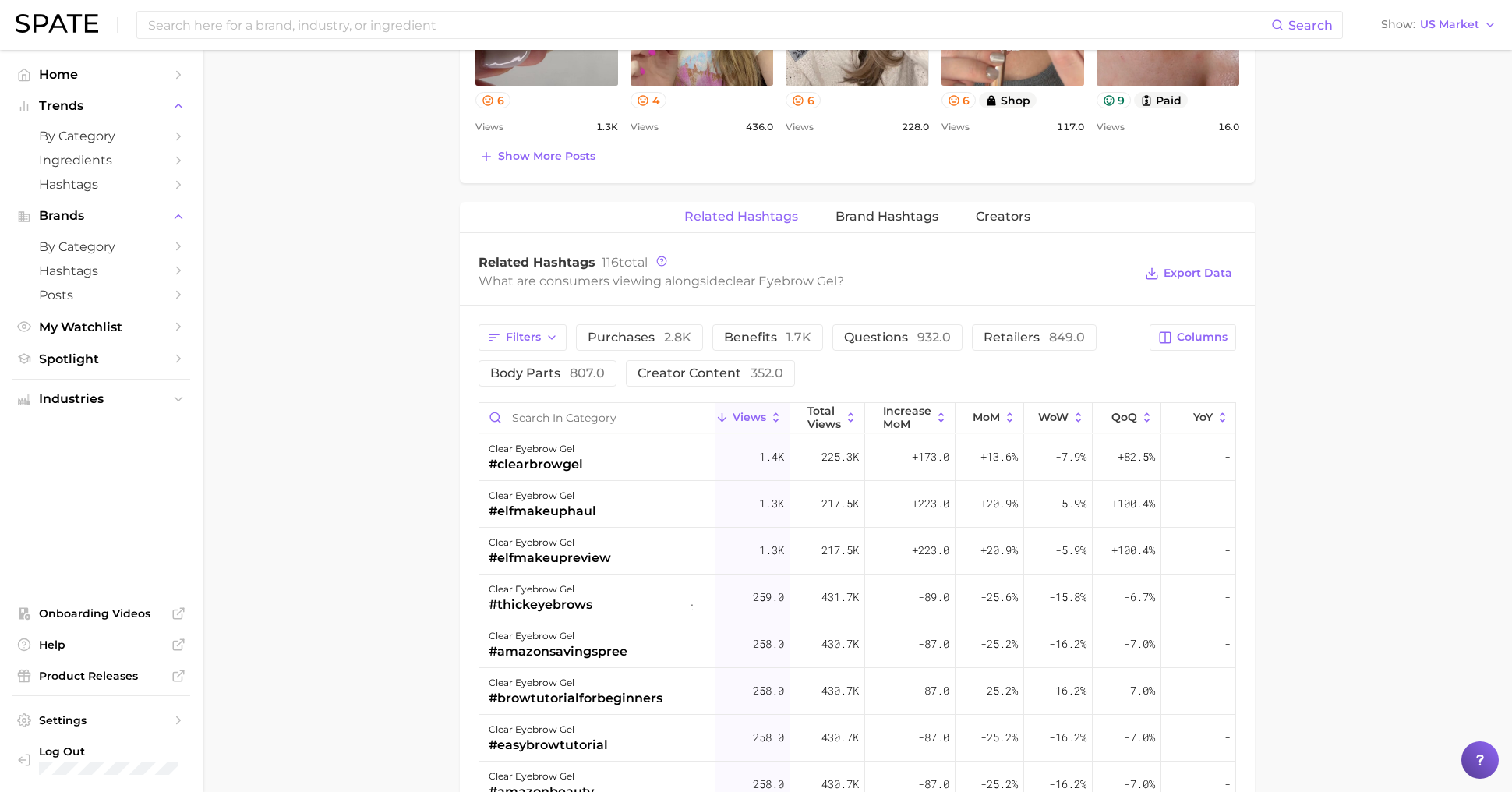
scroll to position [1041, 0]
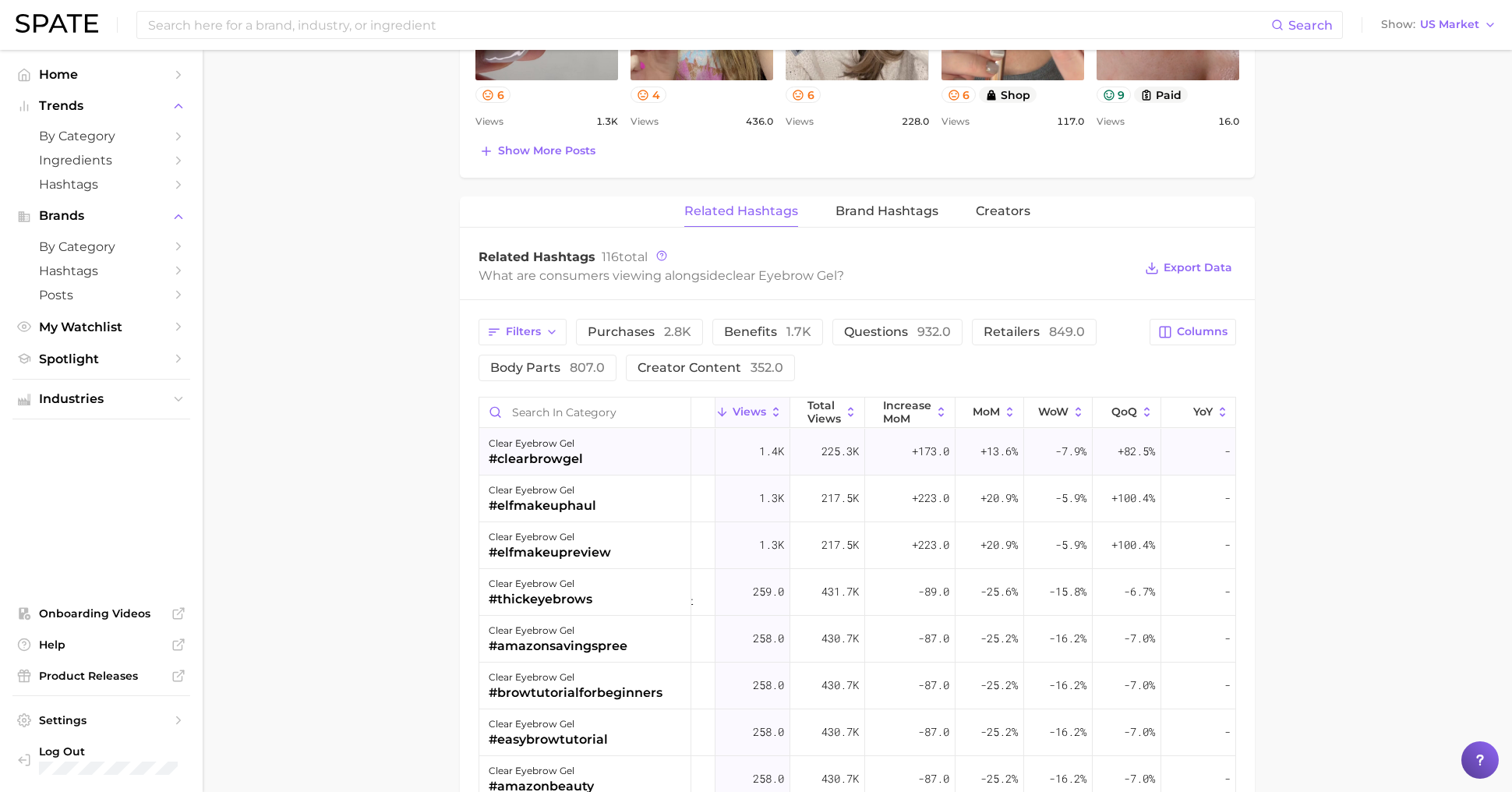
click at [1061, 455] on span "-7.9%" at bounding box center [1070, 451] width 31 height 19
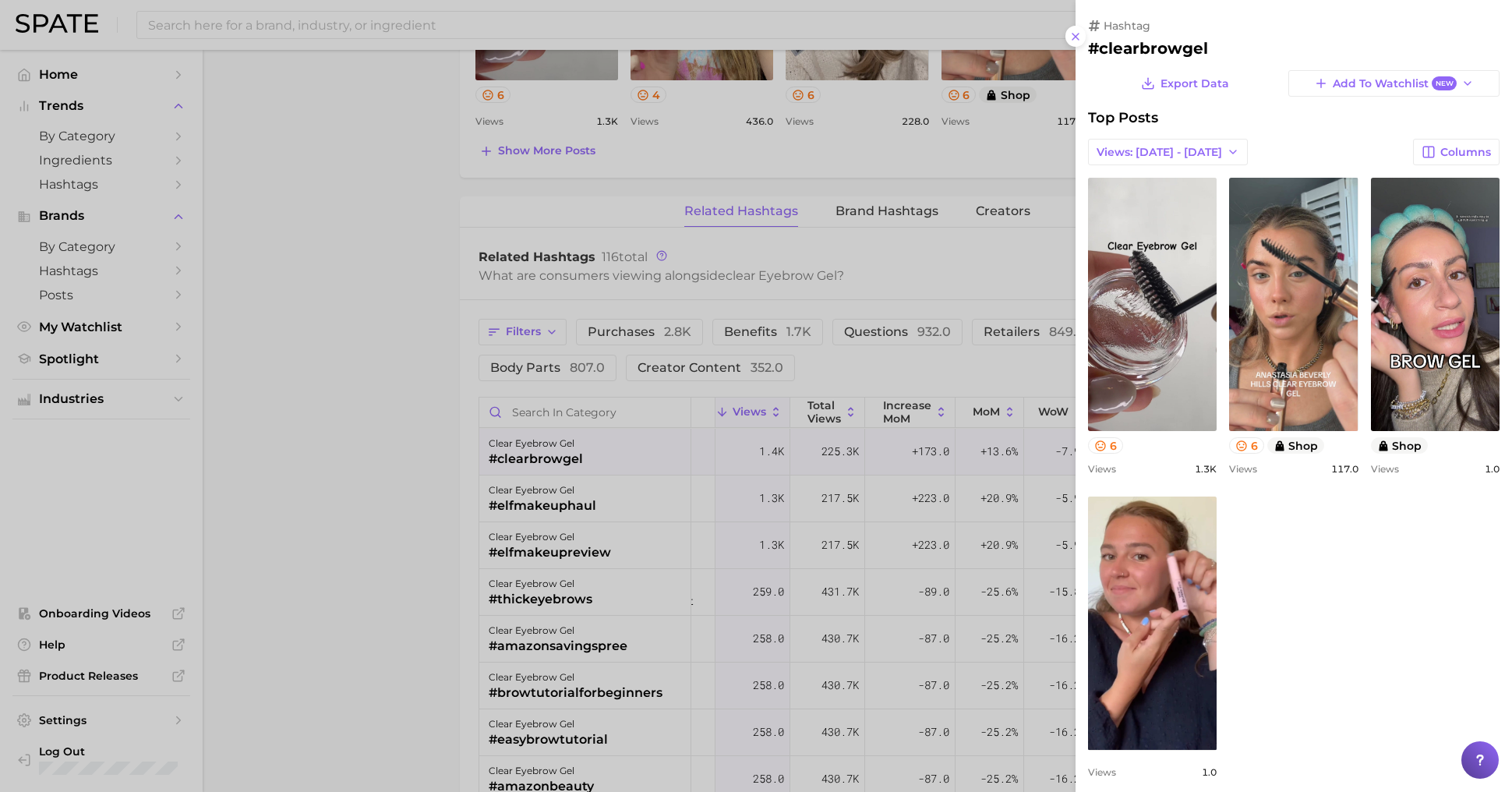
scroll to position [0, 0]
click at [1061, 455] on div at bounding box center [756, 396] width 1512 height 792
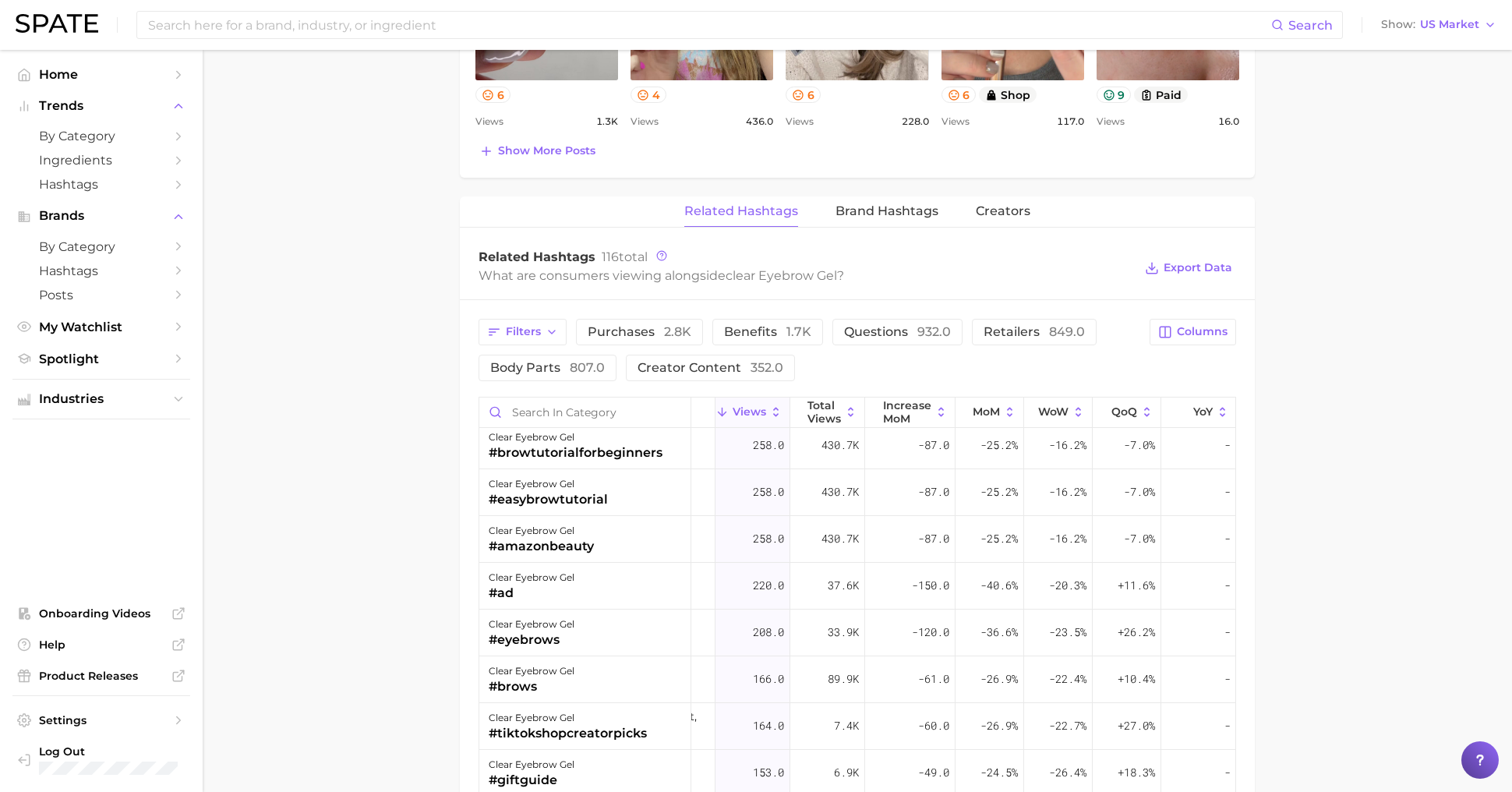
scroll to position [0, 88]
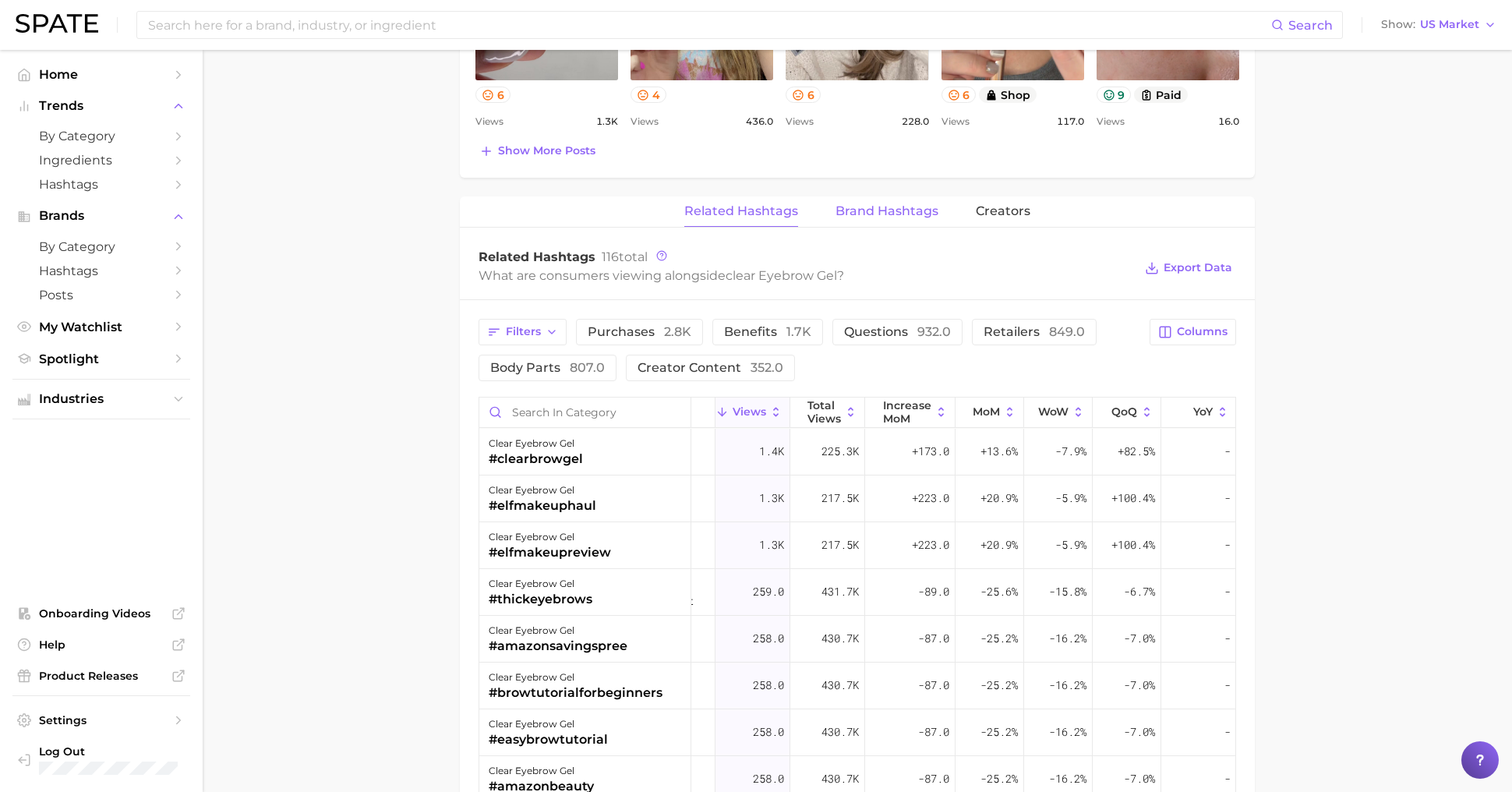
click at [906, 221] on button "Brand Hashtags" at bounding box center [887, 212] width 102 height 30
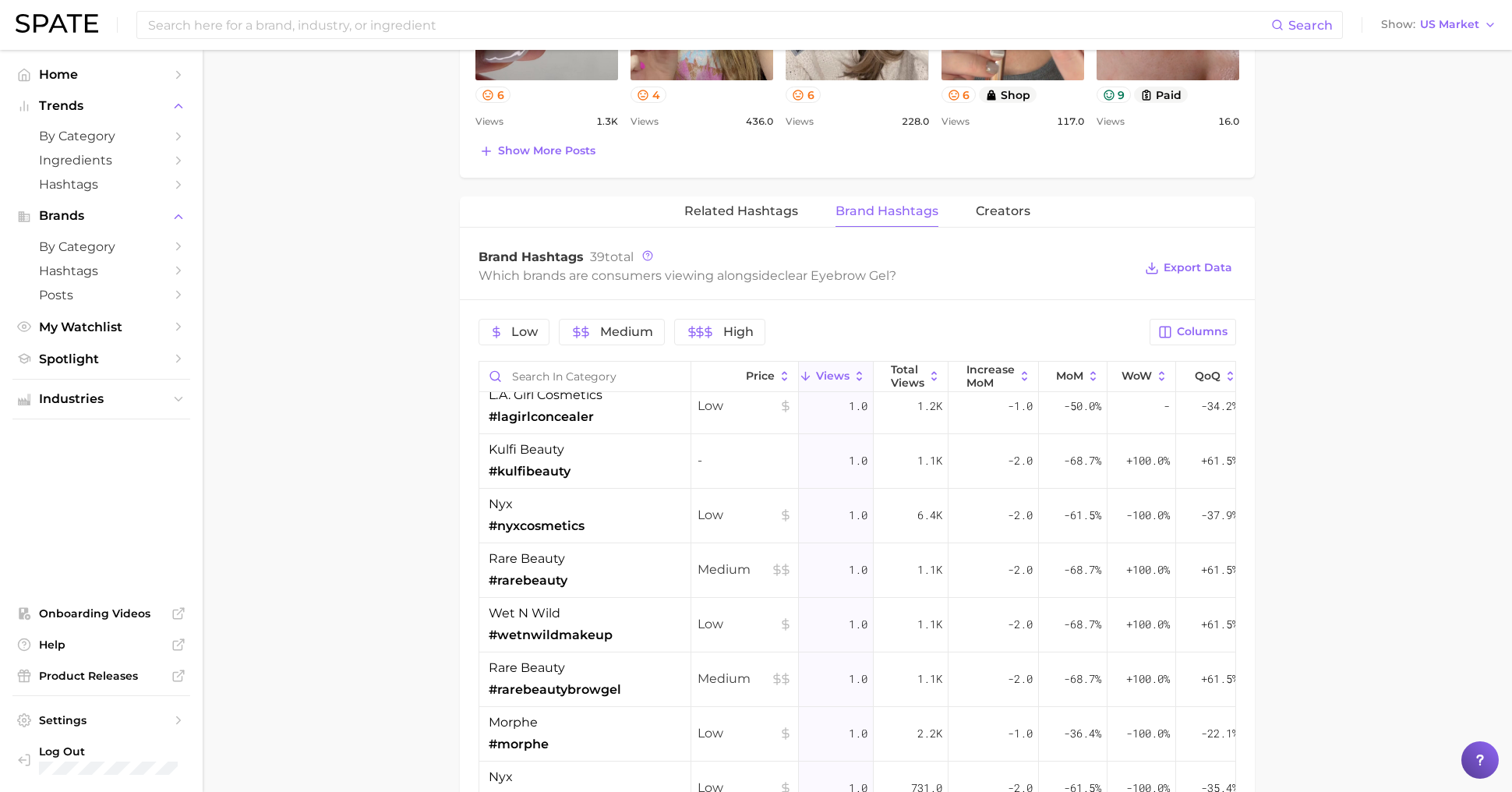
scroll to position [1010, 0]
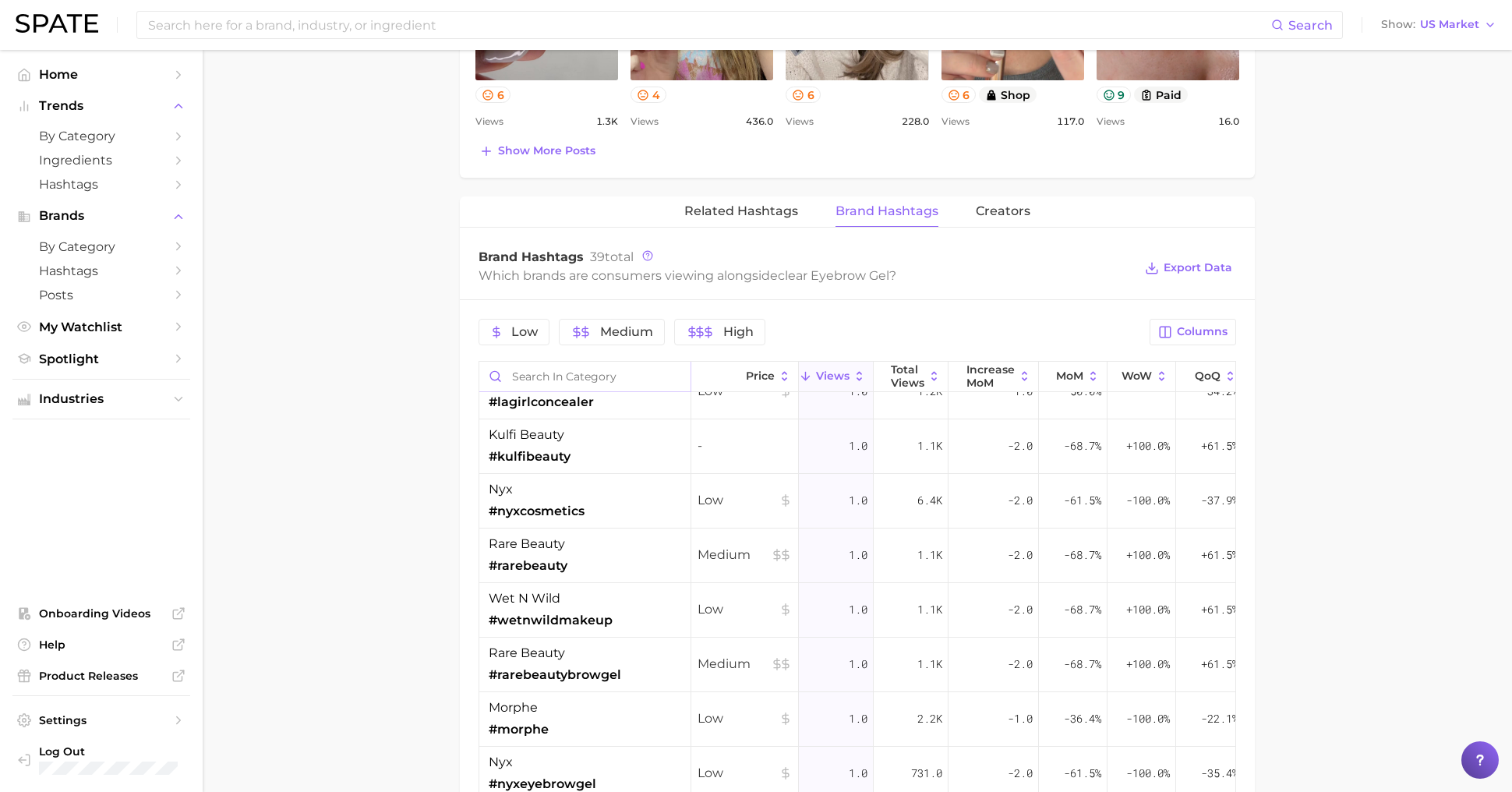
click at [575, 373] on input "Search in category" at bounding box center [584, 376] width 212 height 29
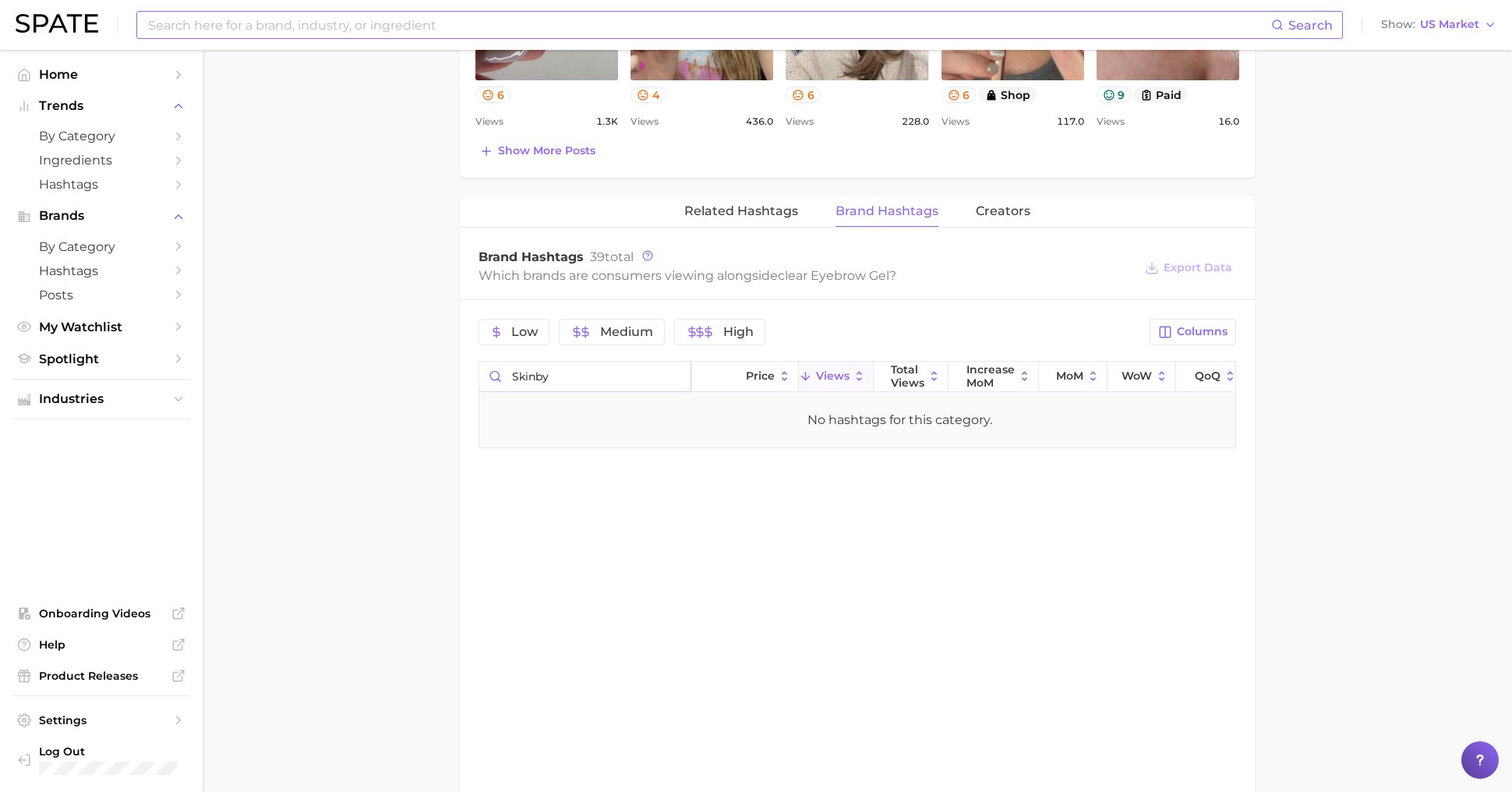
type input "skinby"
click at [302, 21] on input at bounding box center [709, 25] width 1125 height 27
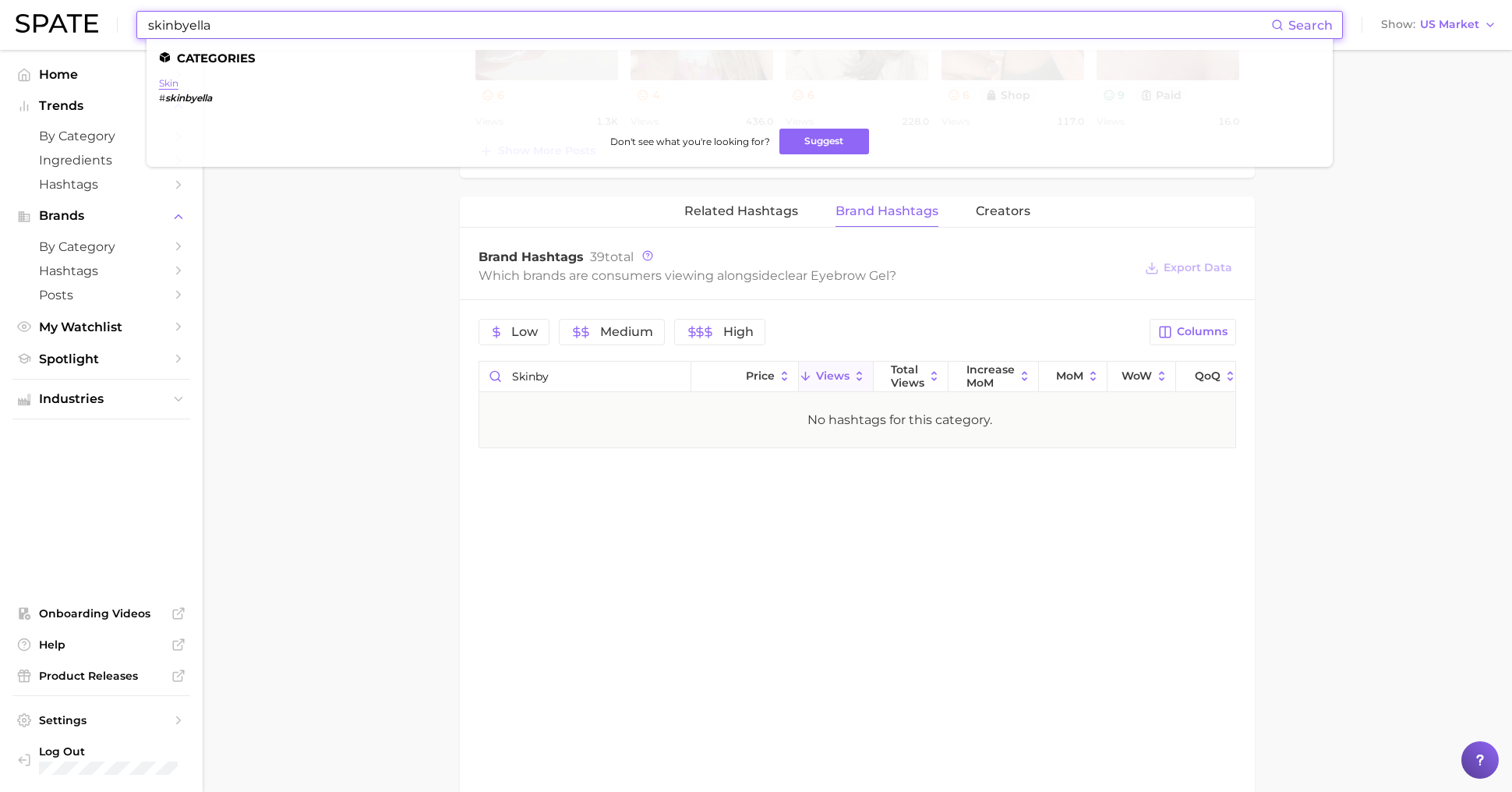
click at [168, 83] on link "skin" at bounding box center [169, 83] width 20 height 11
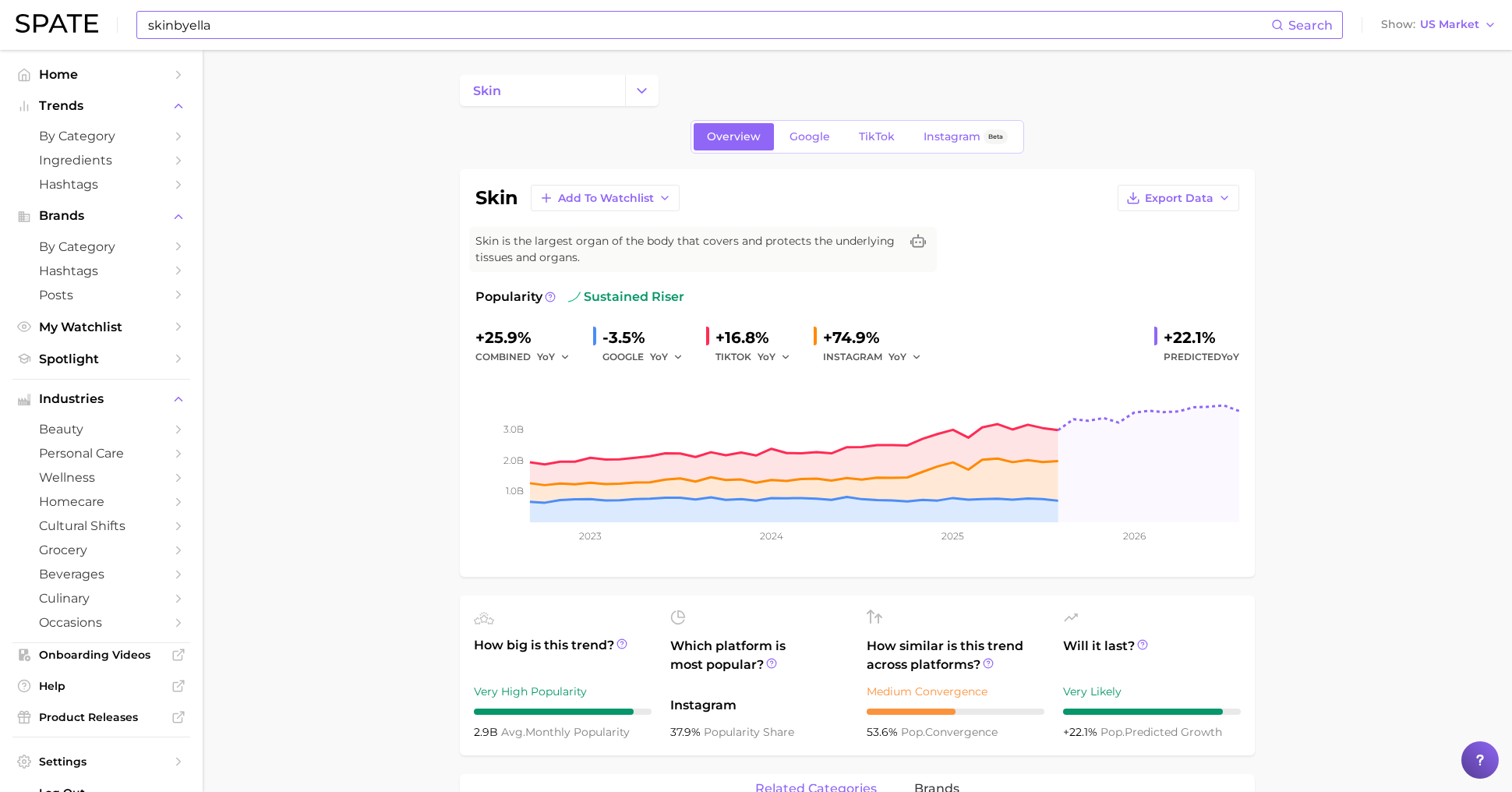
click at [242, 16] on input "skinbyella" at bounding box center [709, 25] width 1125 height 27
click at [177, 22] on input "skinbyella" at bounding box center [709, 25] width 1125 height 27
type input "skin by [PERSON_NAME]"
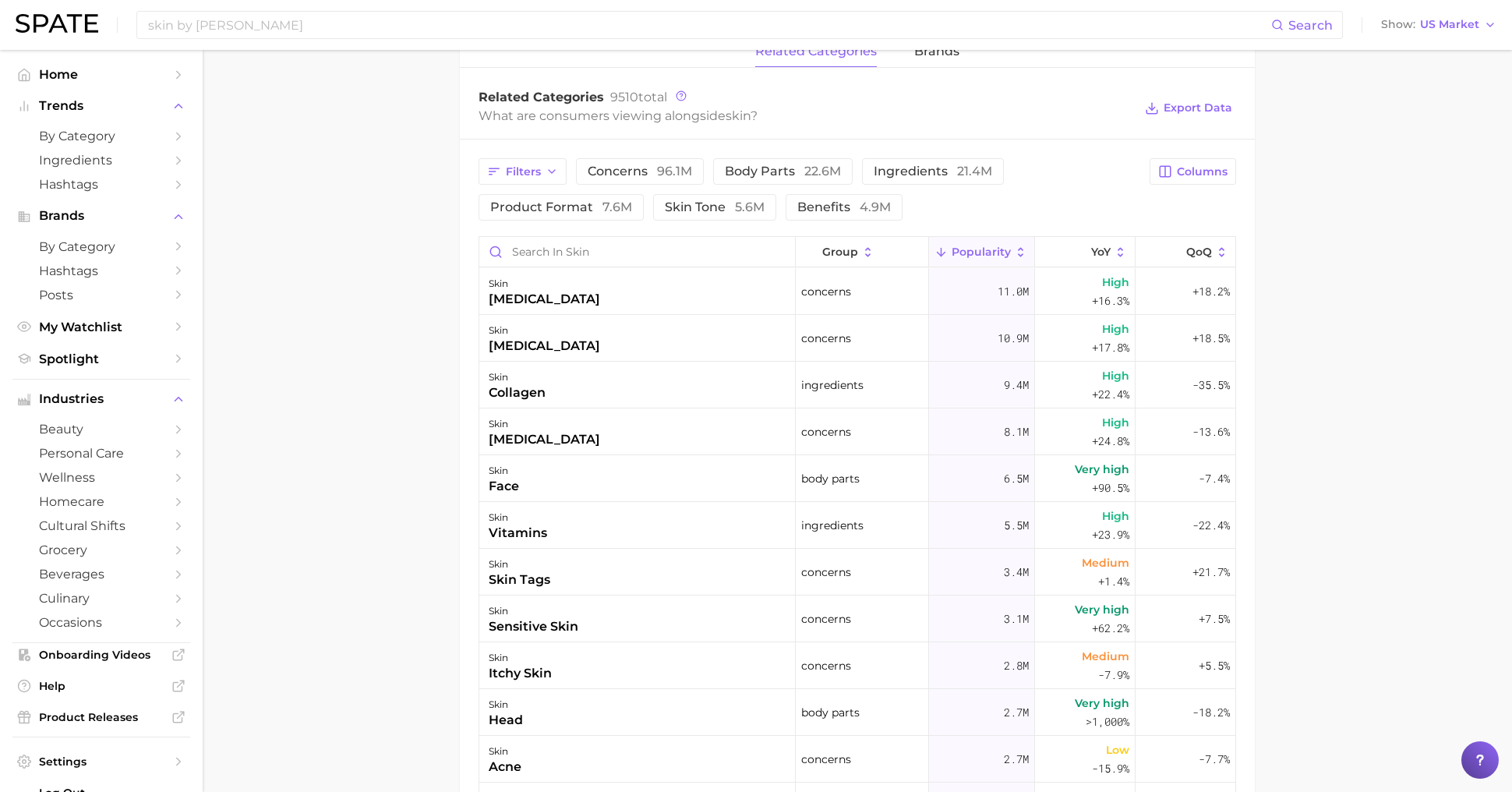
scroll to position [739, 0]
click at [95, 242] on span "by Category" at bounding box center [101, 247] width 124 height 15
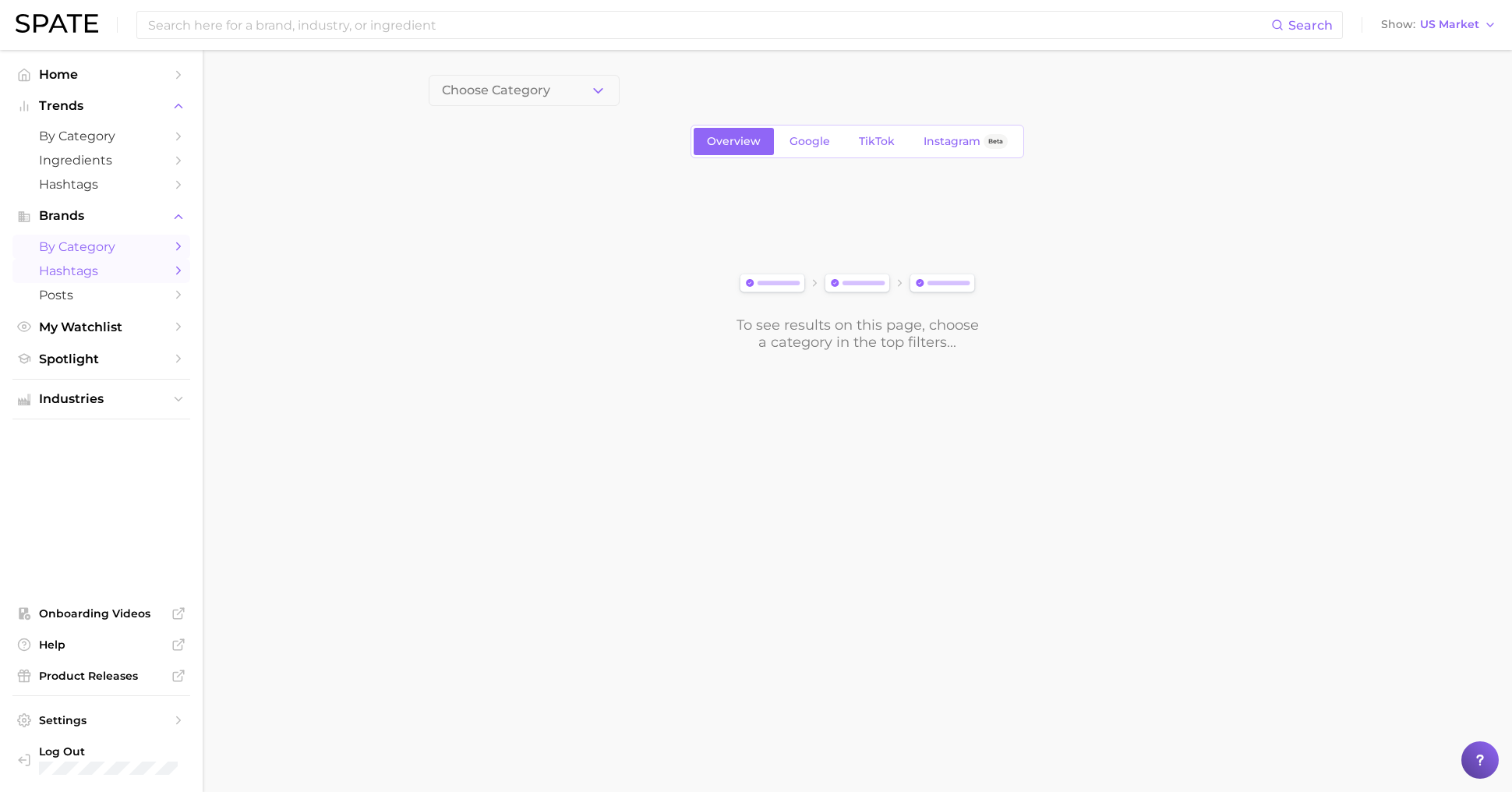
click at [94, 265] on span "Hashtags" at bounding box center [101, 271] width 124 height 15
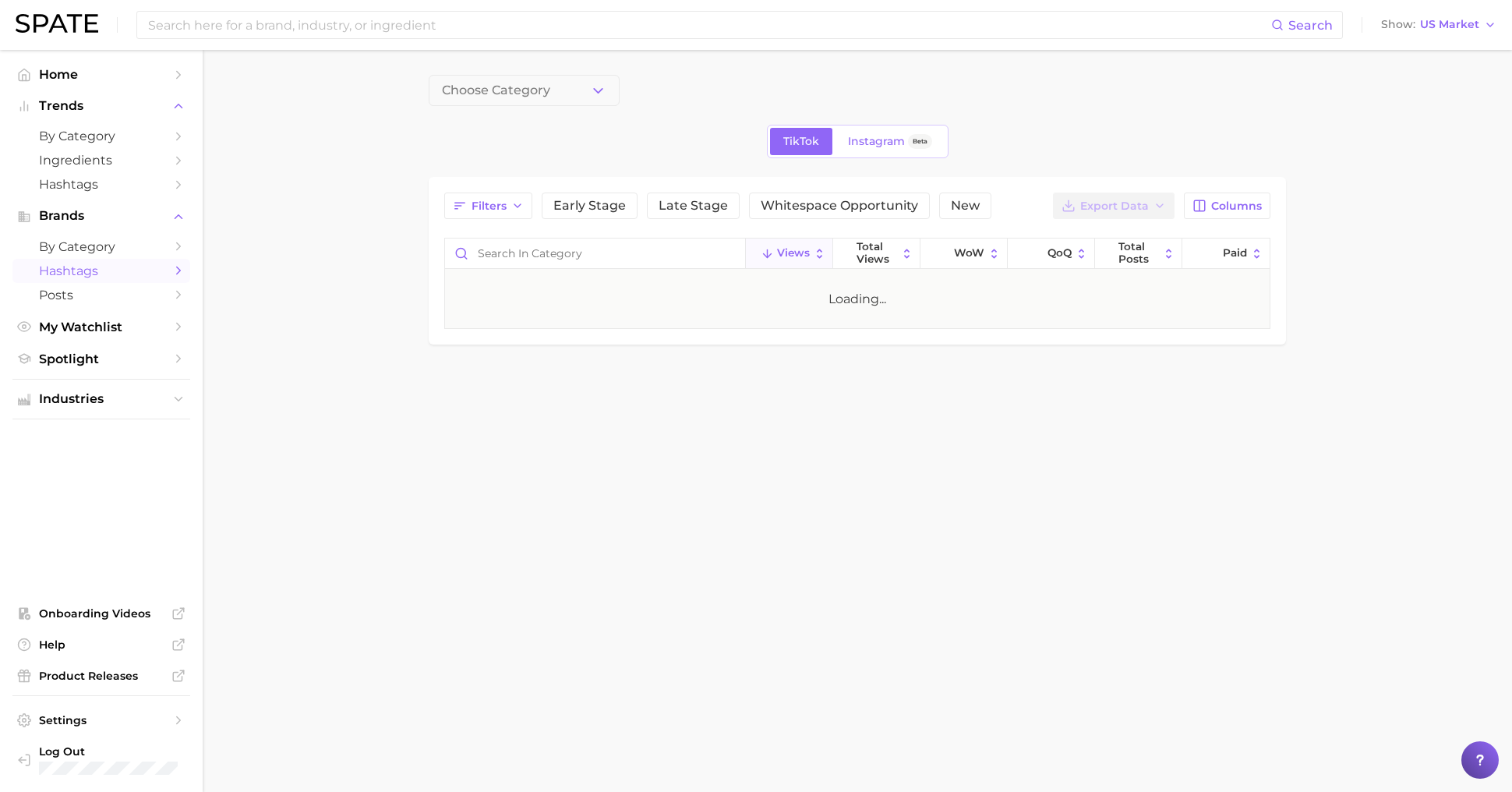
click at [87, 266] on span "Hashtags" at bounding box center [101, 271] width 124 height 15
click at [514, 85] on span "Choose Category" at bounding box center [496, 90] width 108 height 14
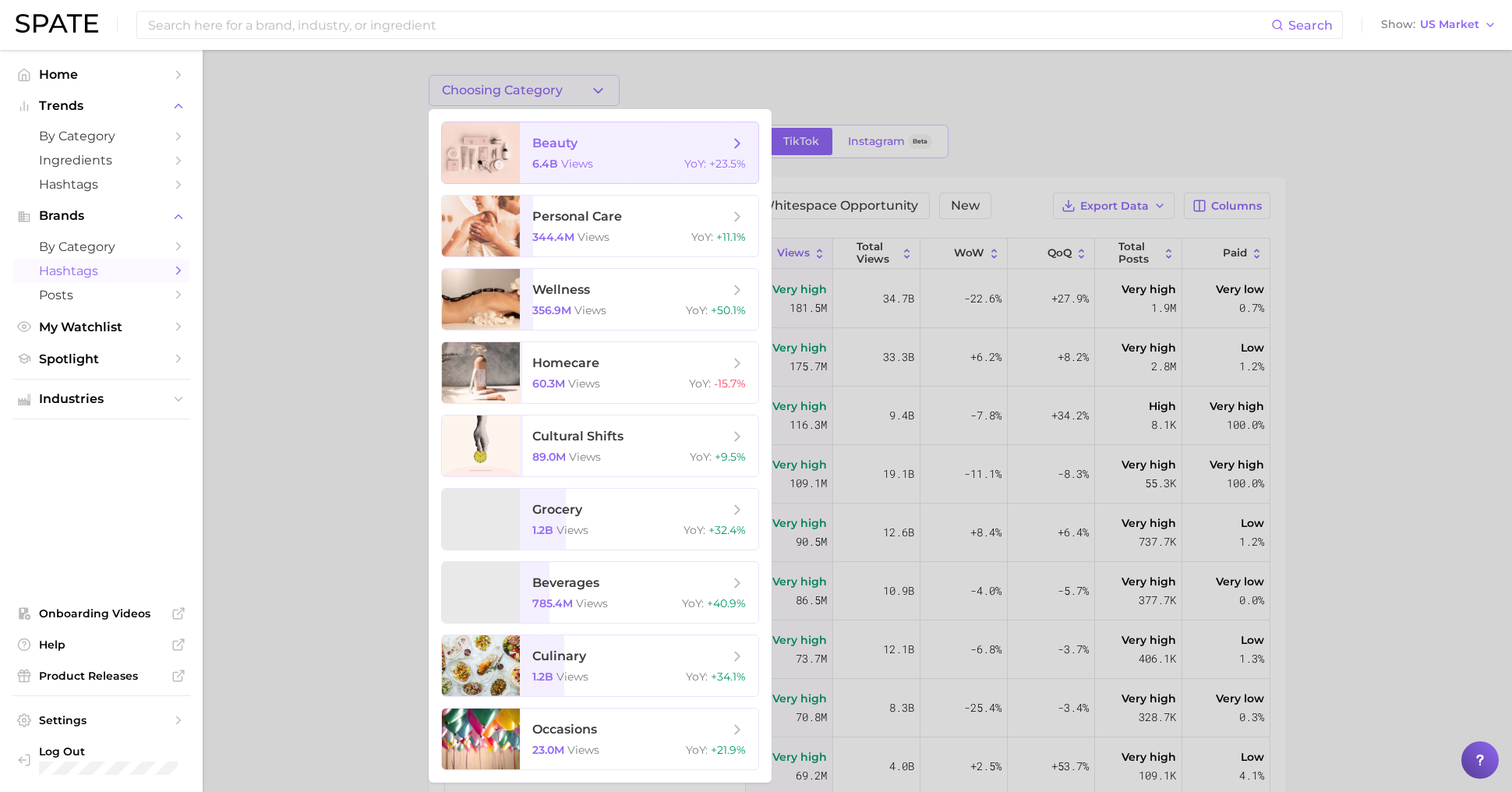
click at [532, 164] on span "6.4b" at bounding box center [544, 163] width 26 height 14
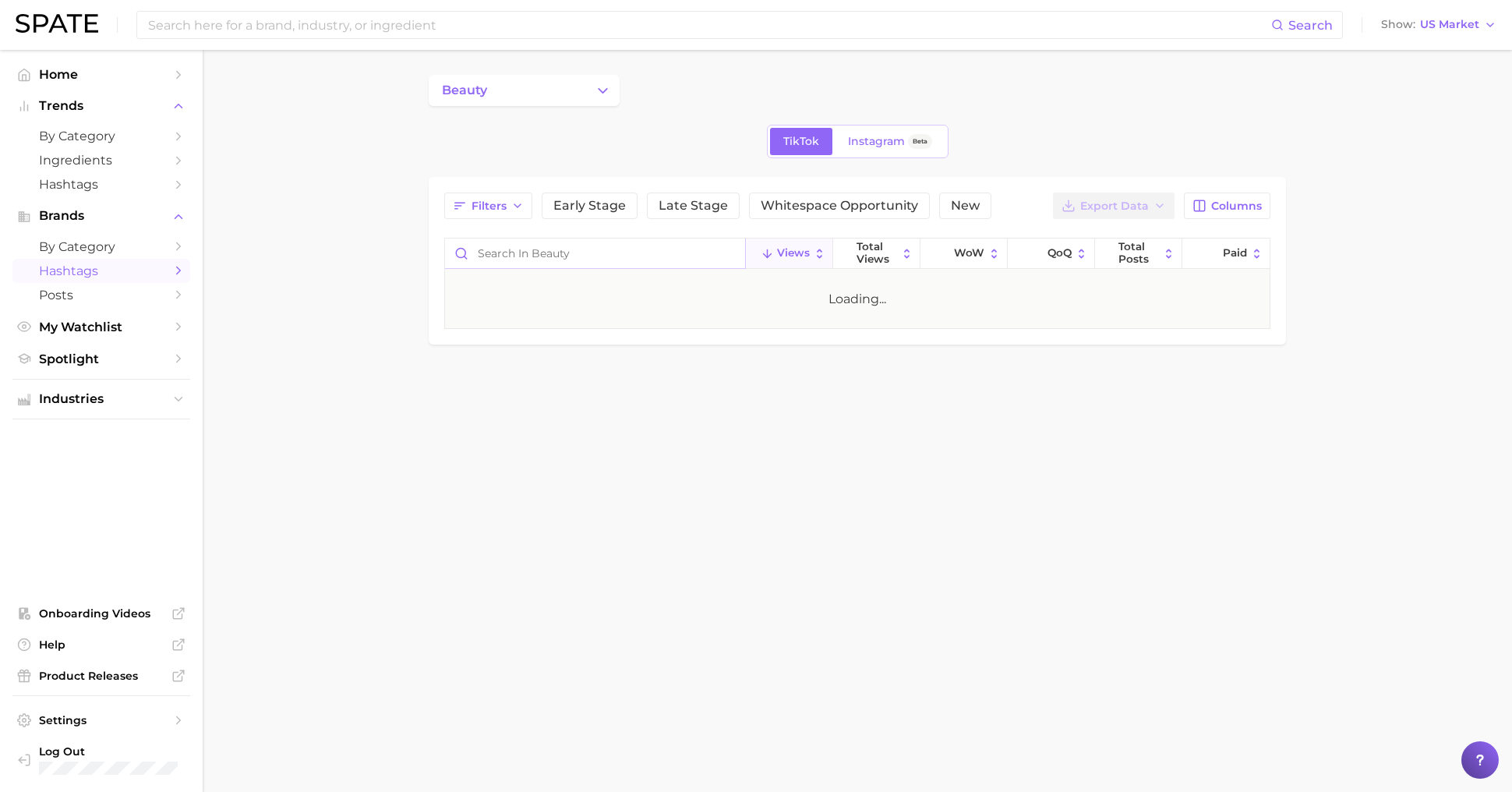
click at [512, 263] on input "Search in beauty" at bounding box center [595, 252] width 300 height 29
type input "#skinbyella"
click at [112, 301] on span "Posts" at bounding box center [101, 295] width 124 height 15
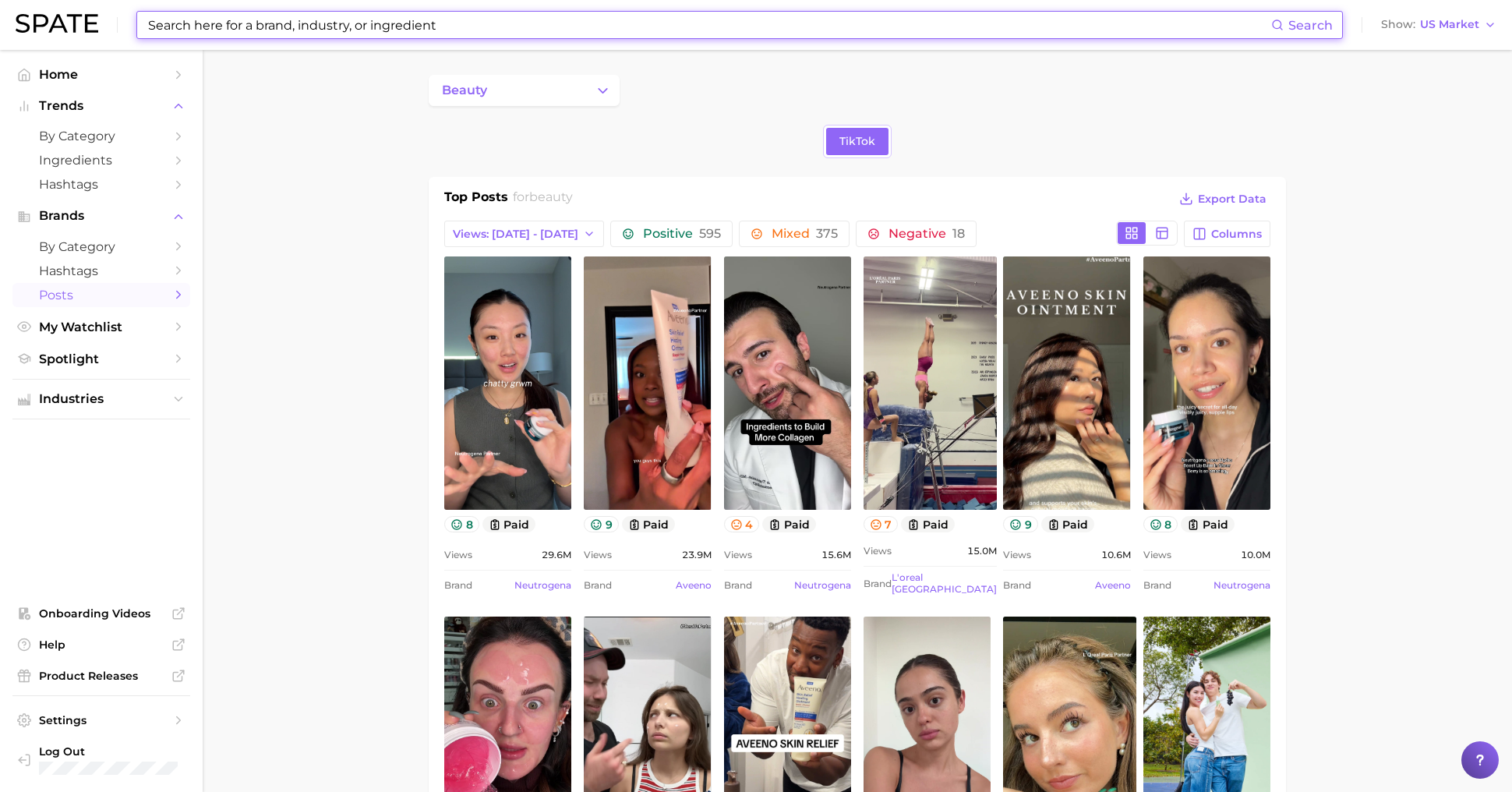
click at [244, 30] on input at bounding box center [709, 25] width 1125 height 27
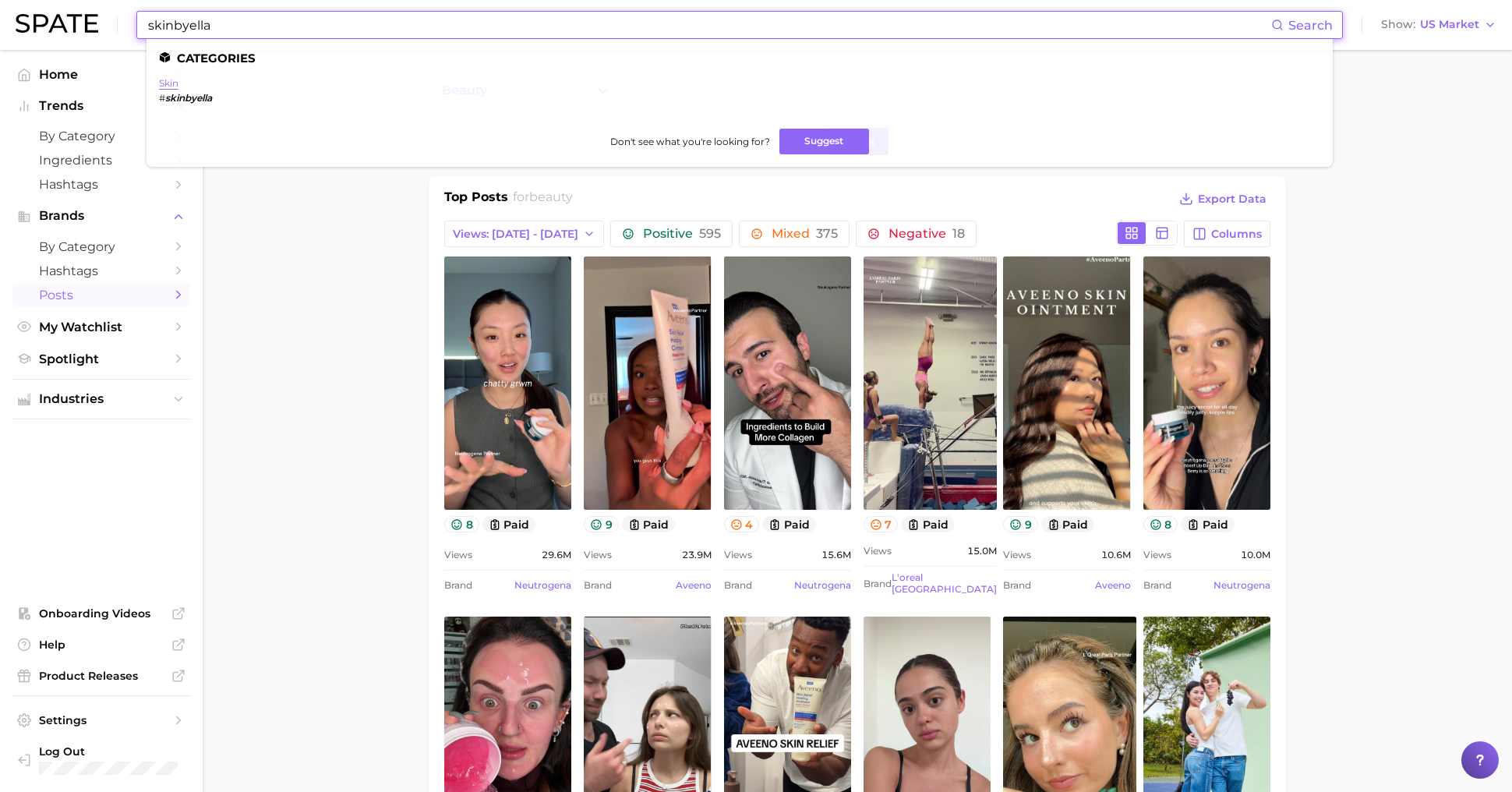
type input "skinbyella"
click at [170, 83] on link "skin" at bounding box center [169, 83] width 20 height 11
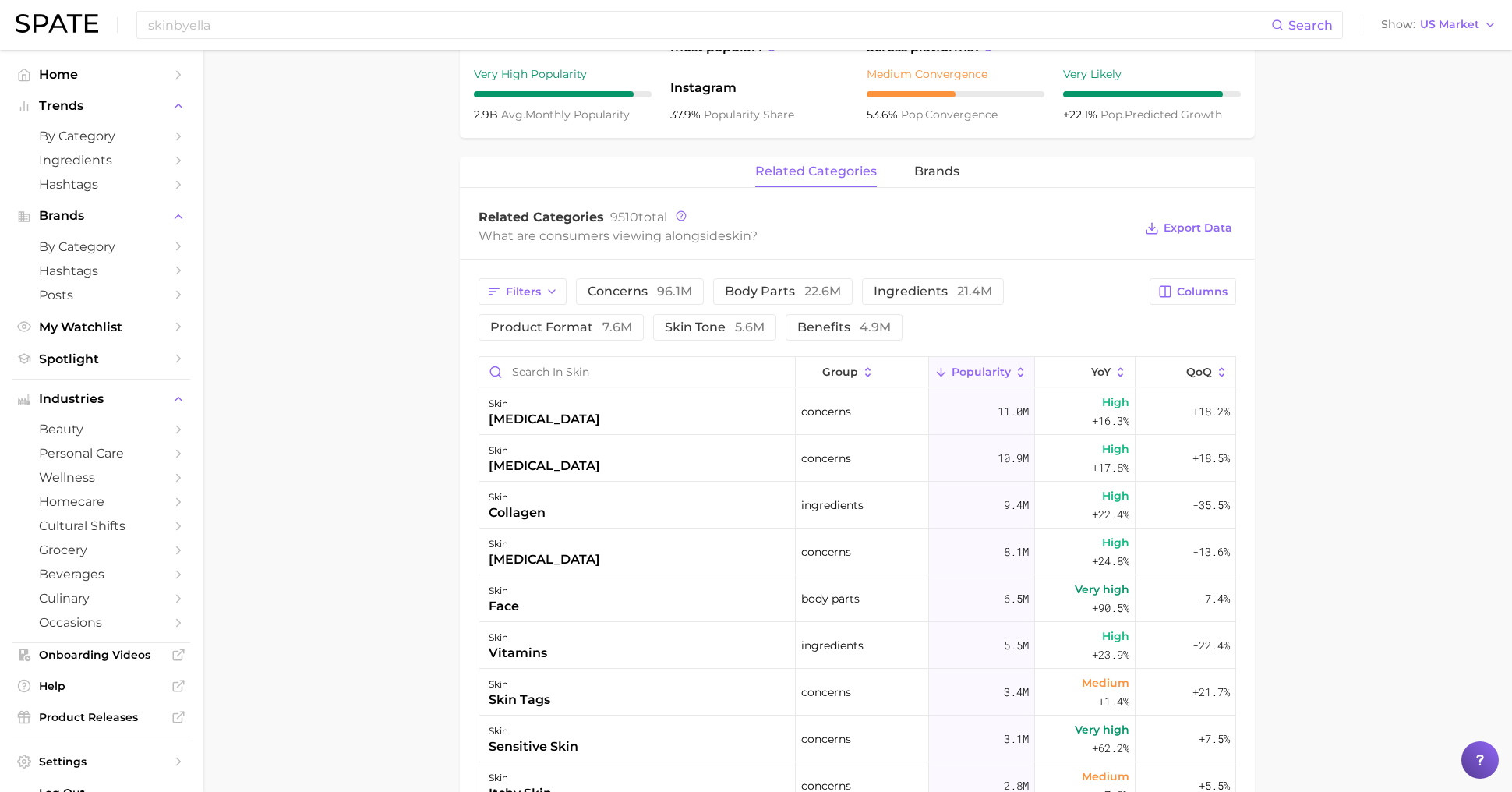
click at [550, 352] on div "Filters concerns 96.1m body parts 22.6m ingredients 21.4m product format 7.6m s…" at bounding box center [857, 713] width 795 height 907
click at [548, 368] on input "Search in skin" at bounding box center [636, 371] width 316 height 29
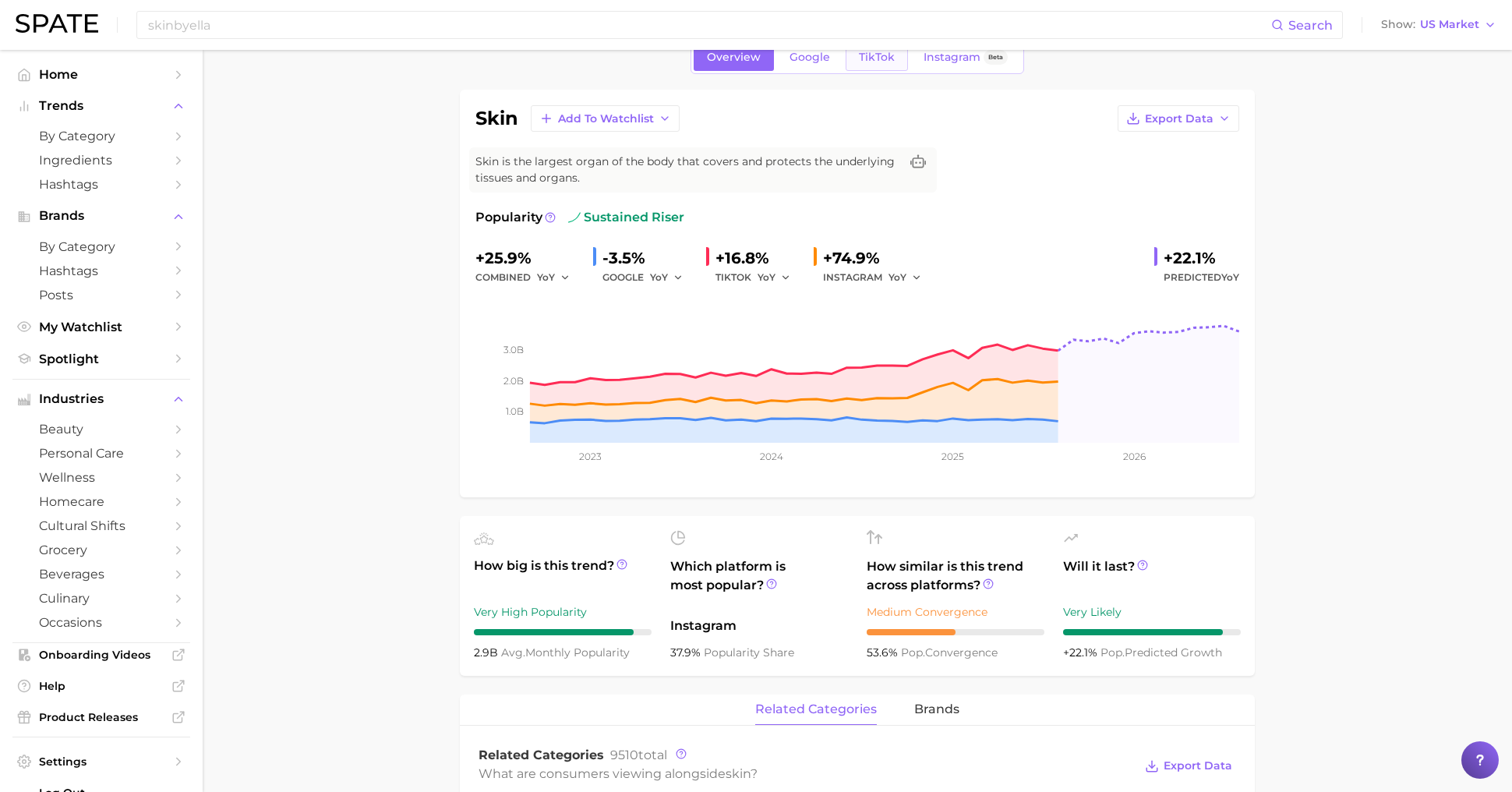
type input "skin by [PERSON_NAME]"
click at [858, 51] on span "TikTok" at bounding box center [876, 57] width 36 height 13
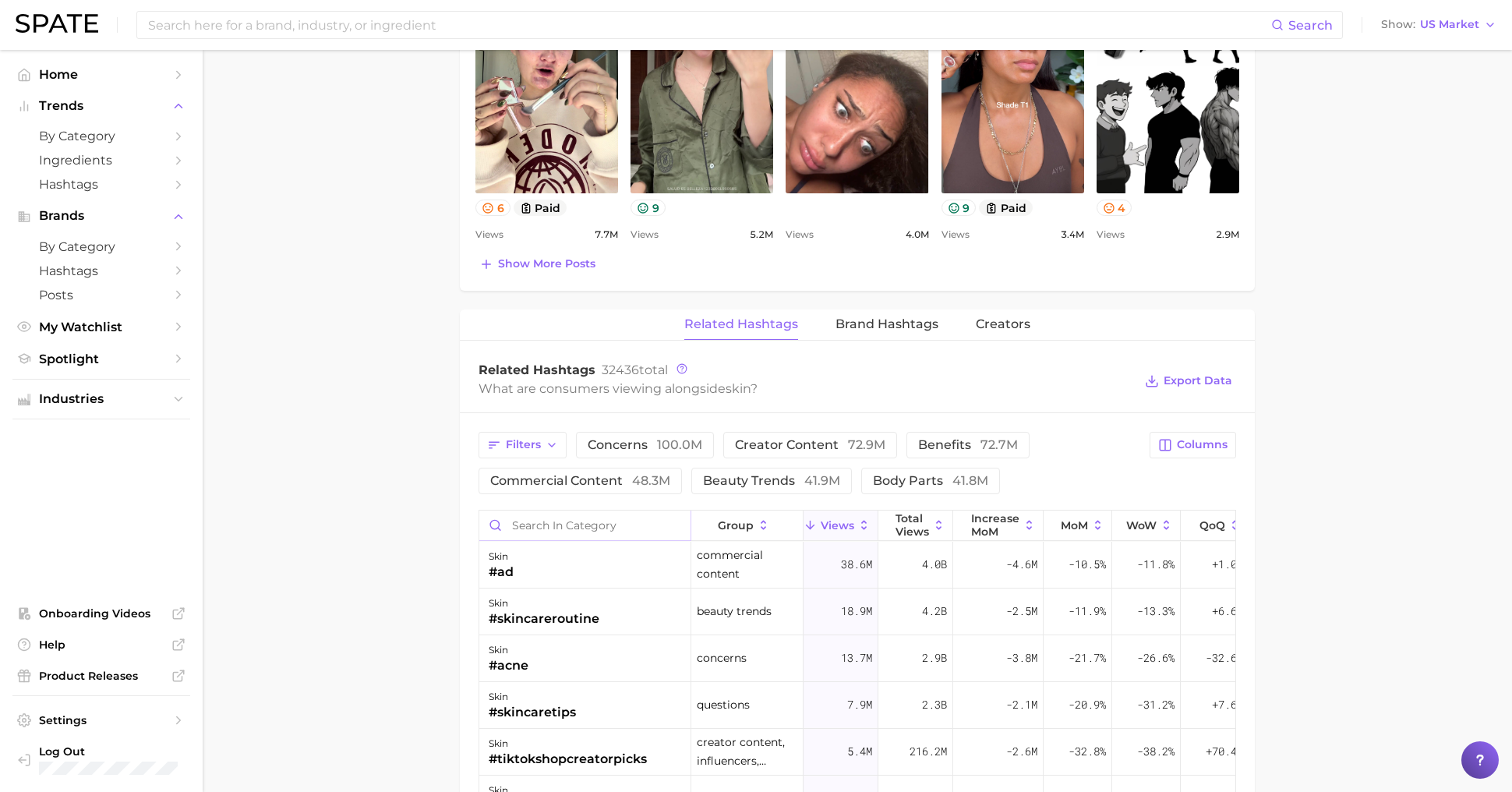
click at [596, 510] on input "Search in category" at bounding box center [584, 525] width 212 height 29
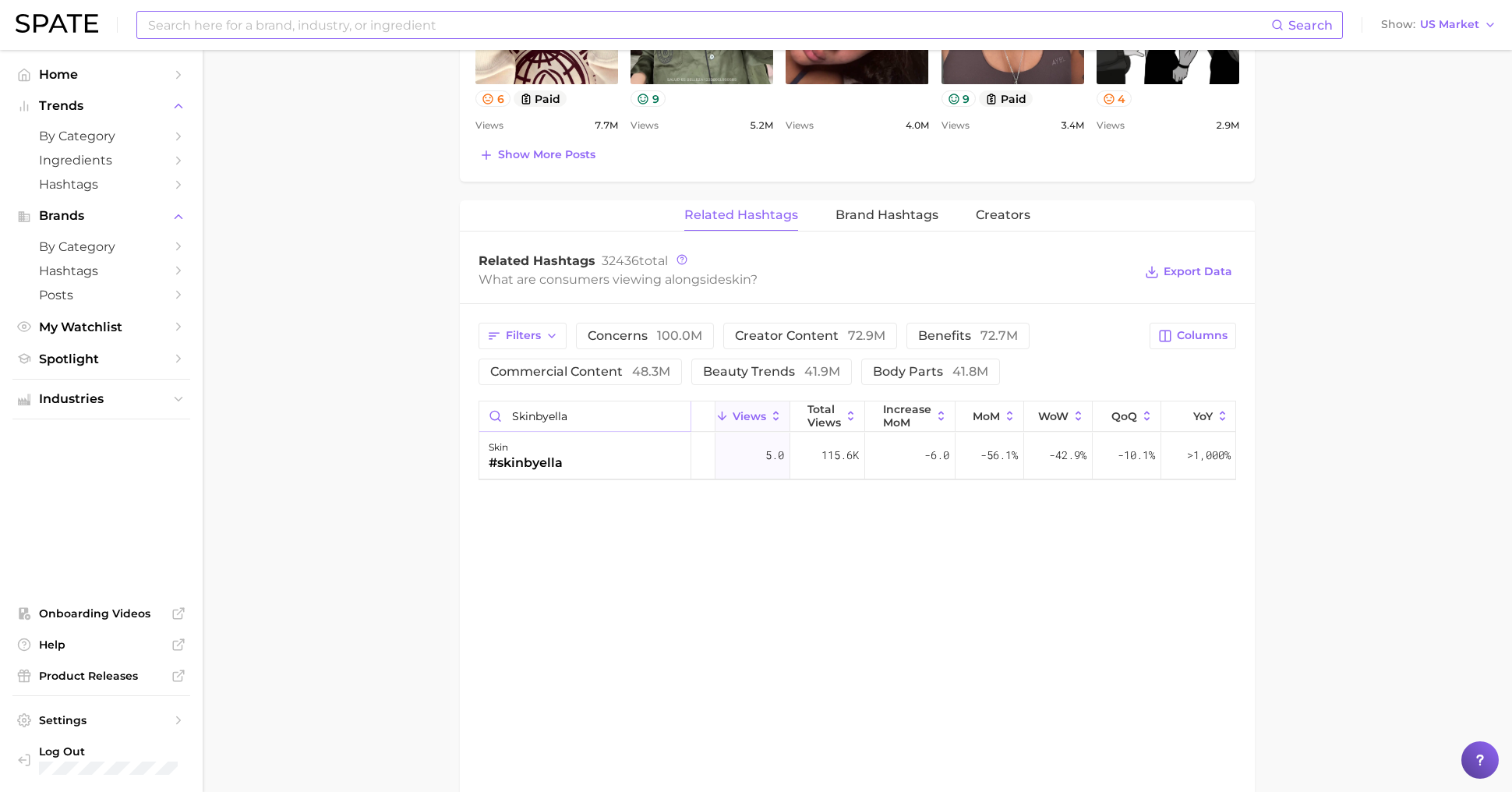
type input "skinbyella"
